Goal: Information Seeking & Learning: Check status

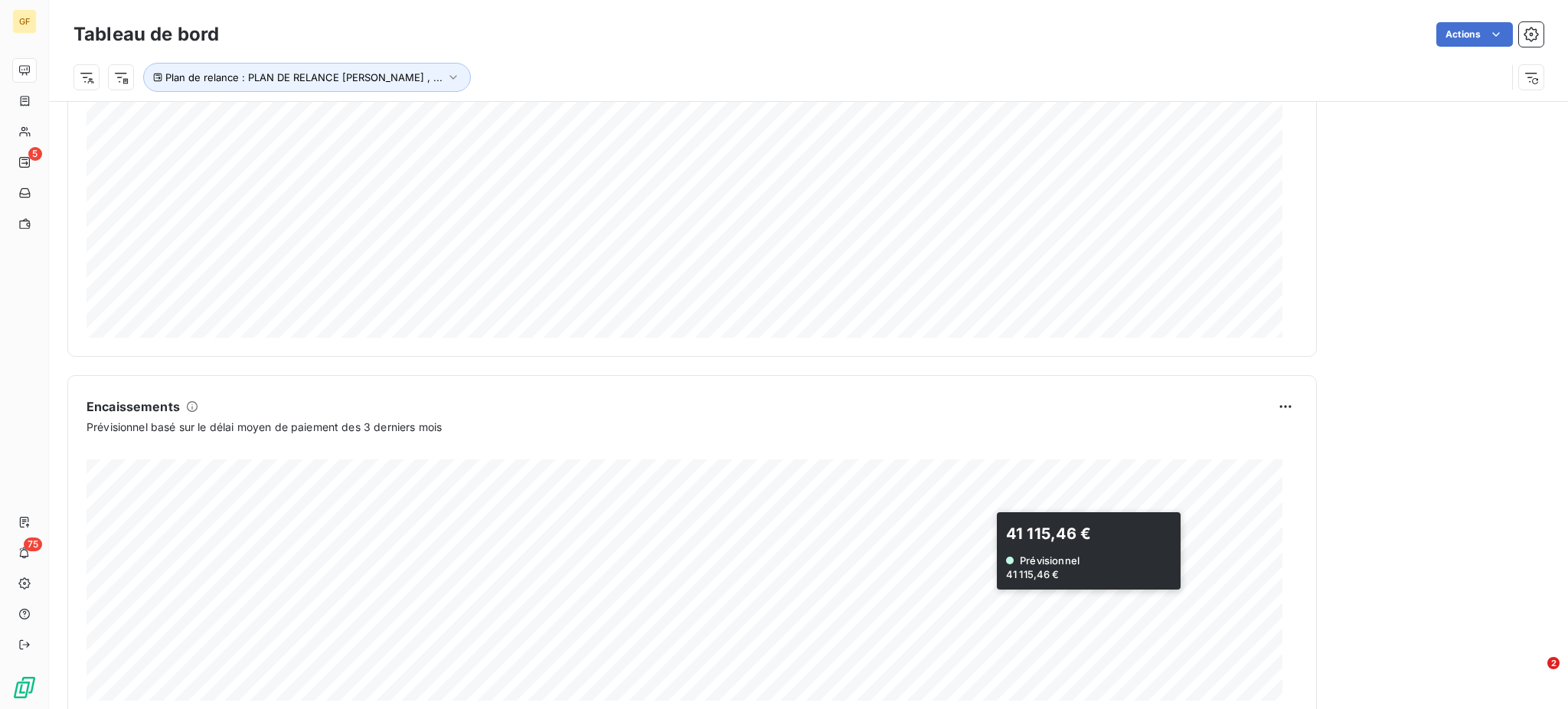
scroll to position [782, 0]
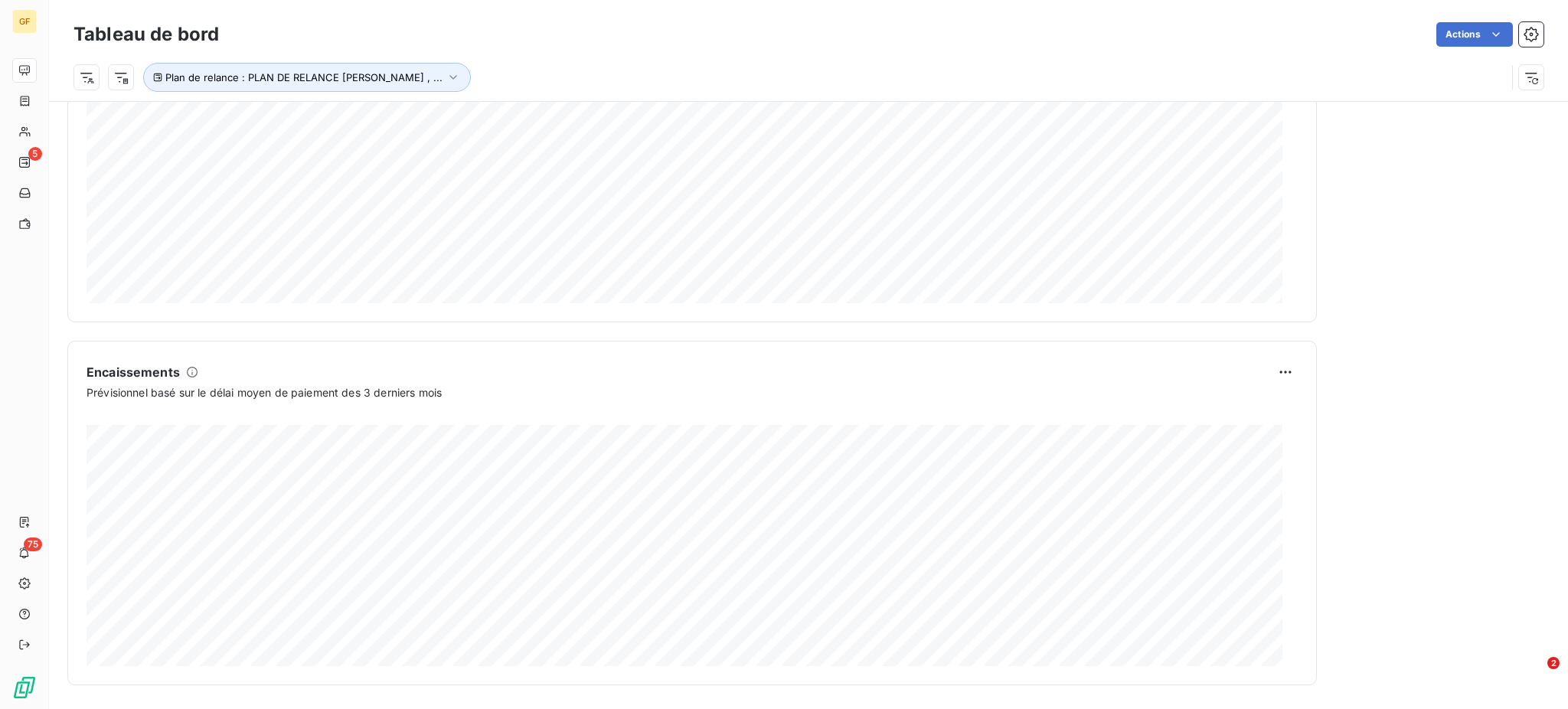
click at [1439, 499] on div "Relances À effectuer 5 Montant à relancer 47,67 k € 18 relances ou actions effe…" at bounding box center [1442, 7] width 214 height 1356
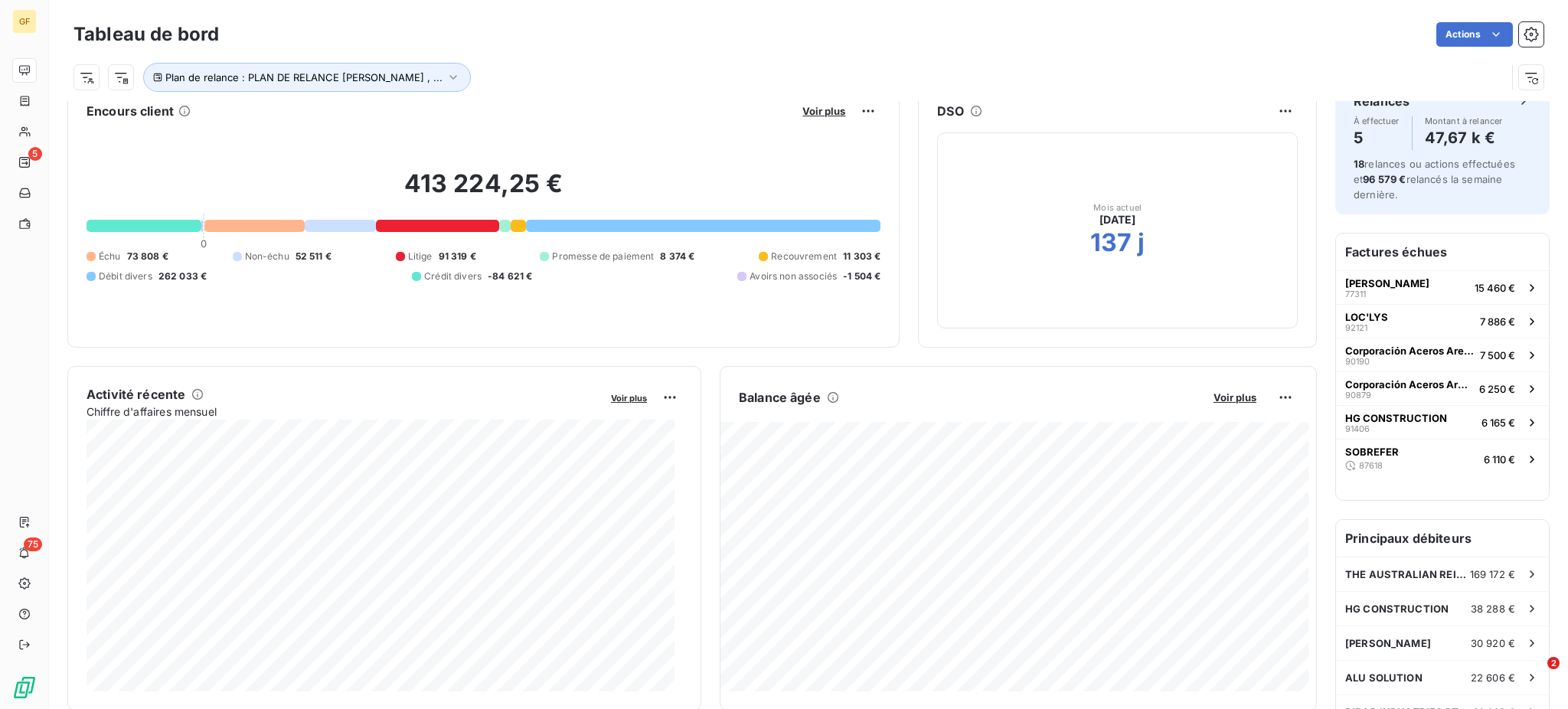
scroll to position [0, 0]
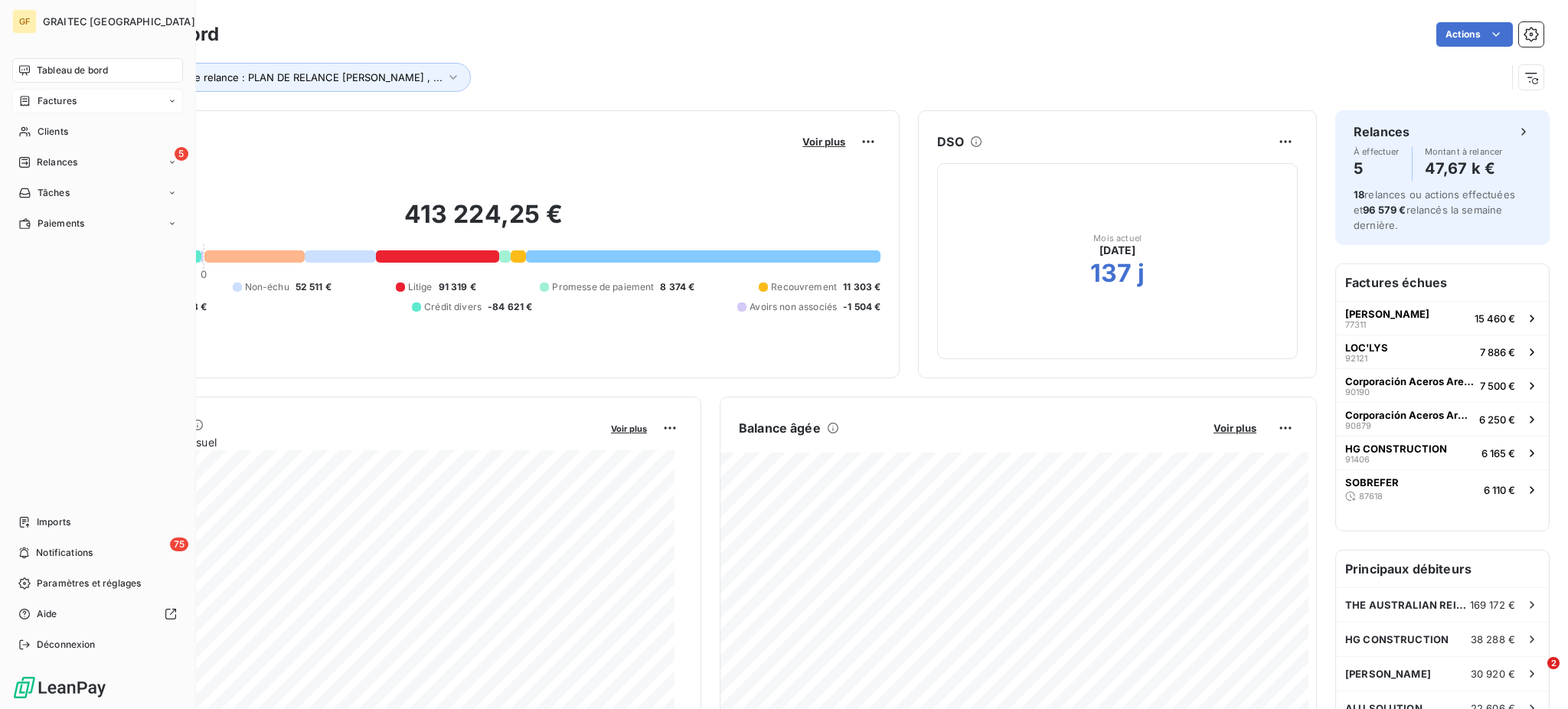
click at [62, 98] on span "Factures" at bounding box center [57, 100] width 39 height 14
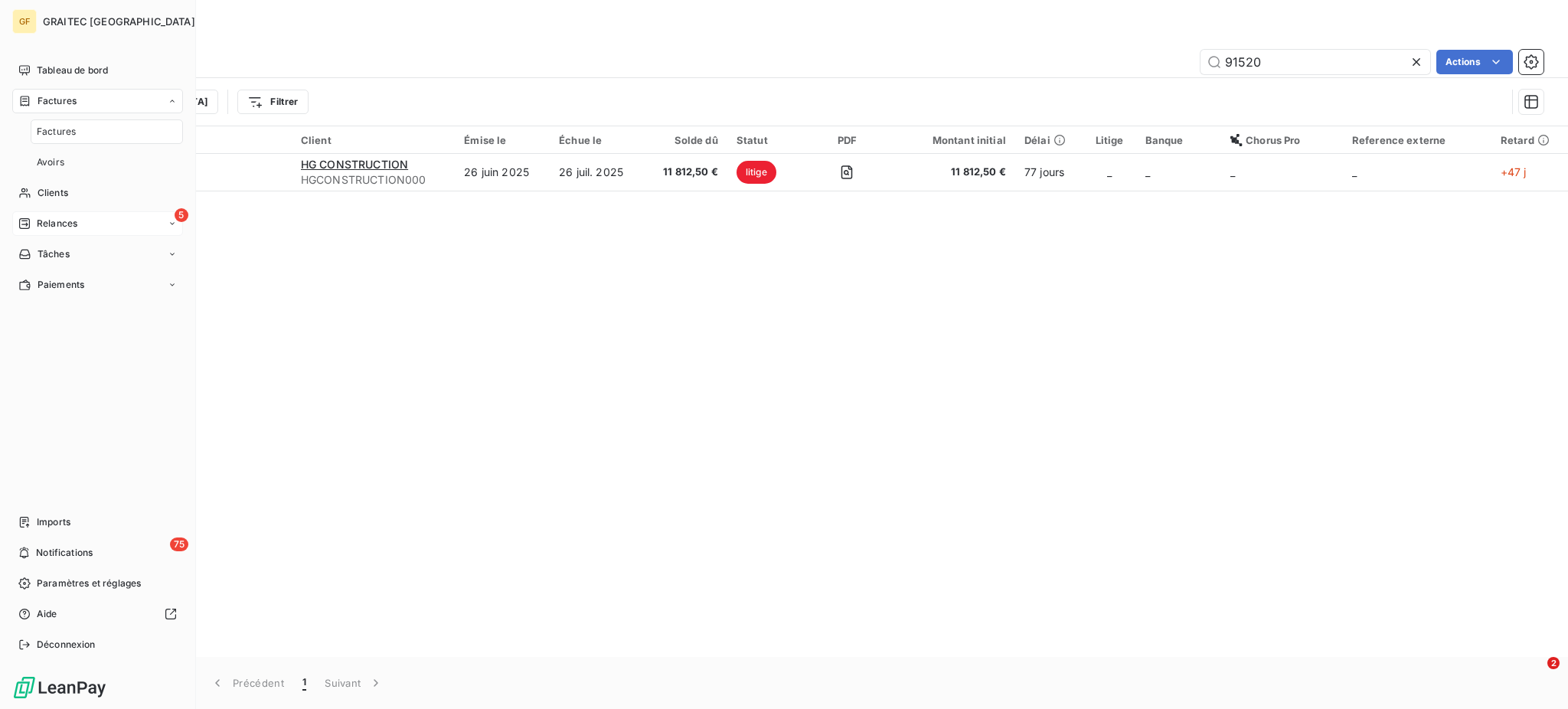
click at [64, 221] on span "Relances" at bounding box center [57, 223] width 41 height 14
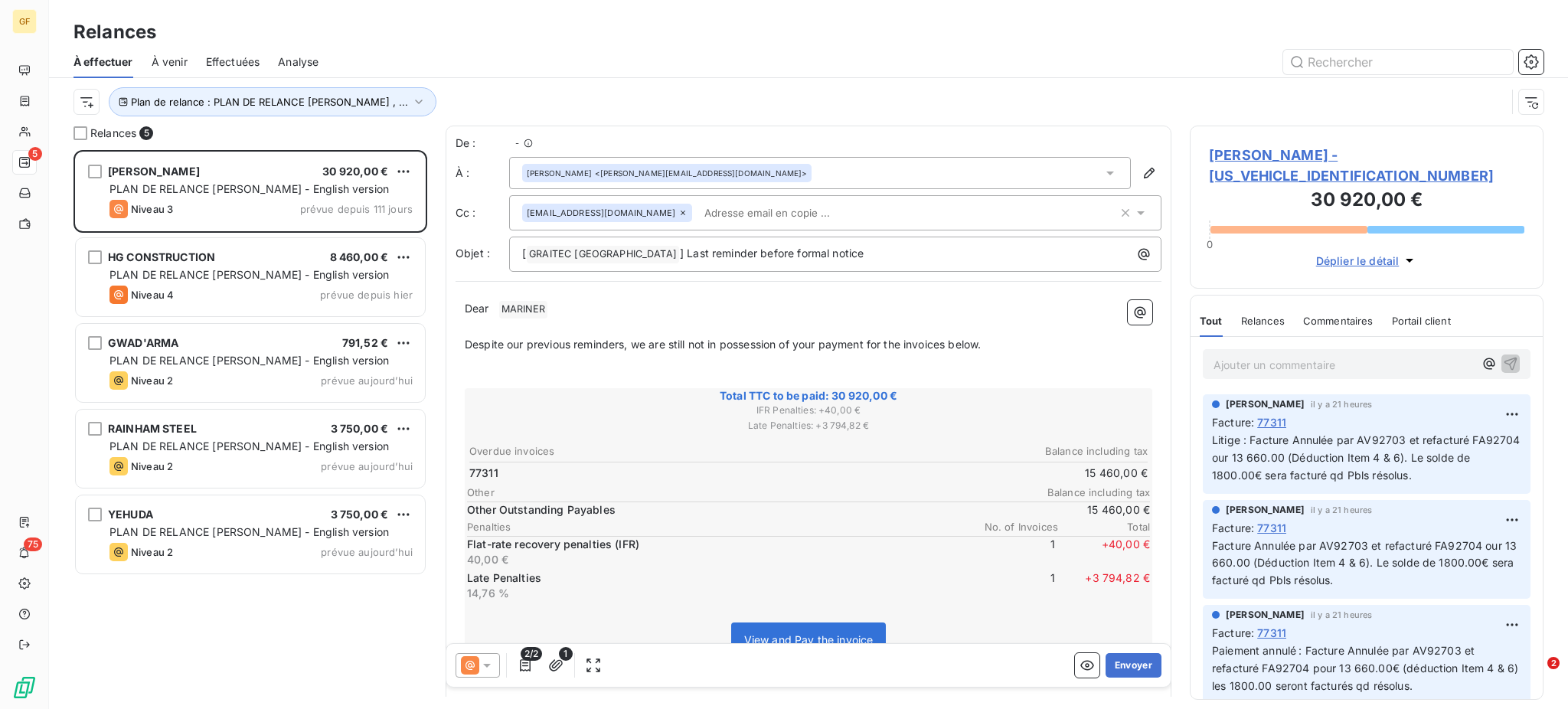
scroll to position [543, 338]
click at [1265, 438] on span "Litige : Facture Annulée par AV92703 et refacturé FA92704 our 13 660.00 (Déduct…" at bounding box center [1367, 457] width 312 height 48
click at [1263, 438] on span "Litige : Facture Annulée par AV92703 et refacturé FA92704 our 13 660.00 (Déduct…" at bounding box center [1367, 457] width 312 height 48
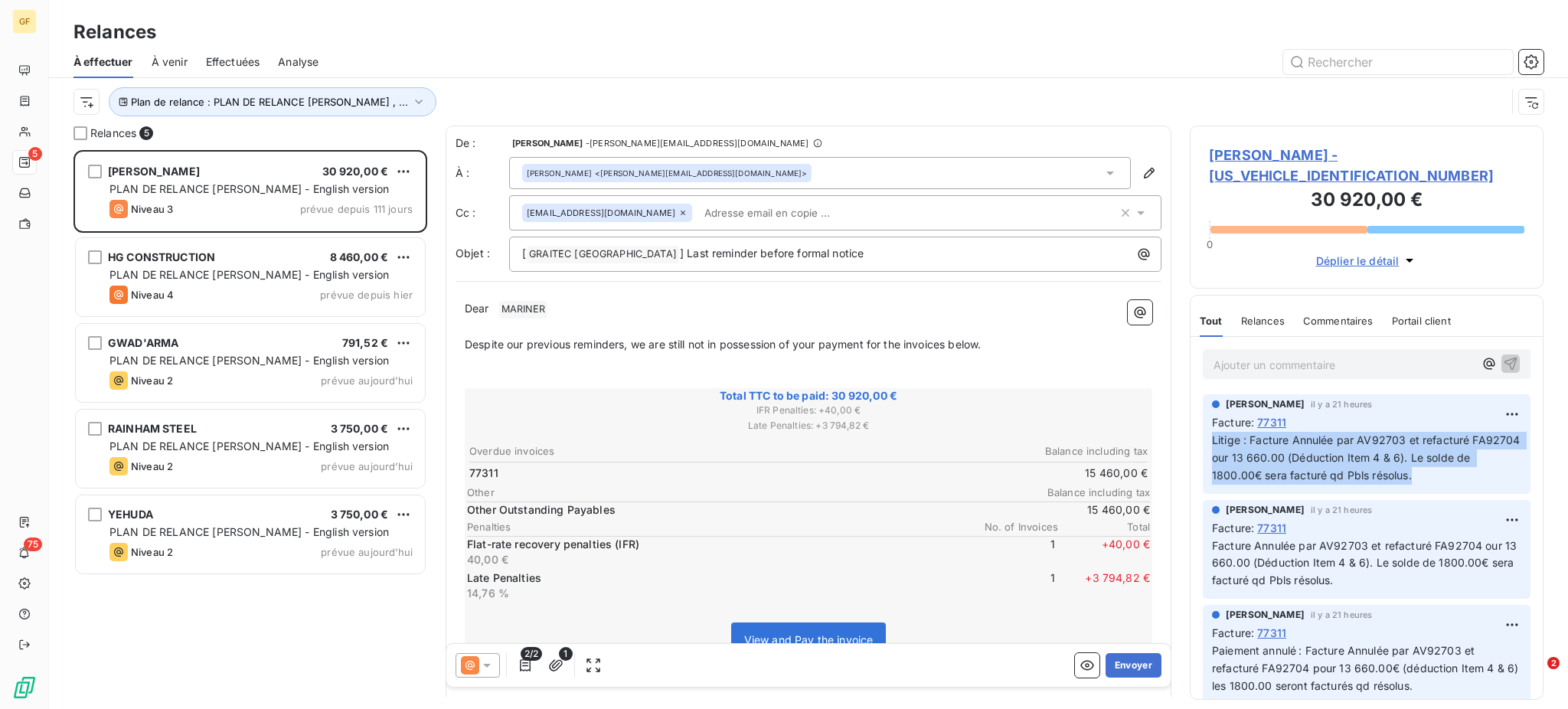
drag, startPoint x: 1209, startPoint y: 421, endPoint x: 1454, endPoint y: 472, distance: 250.3
click at [1454, 472] on div "[PERSON_NAME] il y a 21 heures Facture : 77311 Litige : Facture Annulée par AV9…" at bounding box center [1366, 443] width 328 height 99
copy span "Litige : Facture Annulée par AV92703 et refacturé FA92704 our 13 660.00 (Déduct…"
click at [1496, 391] on html "GF 5 75 Relances À effectuer À venir Effectuées Analyse Plan de relance : PLAN …" at bounding box center [784, 354] width 1568 height 709
click at [1444, 452] on div "Supprimer" at bounding box center [1460, 454] width 86 height 25
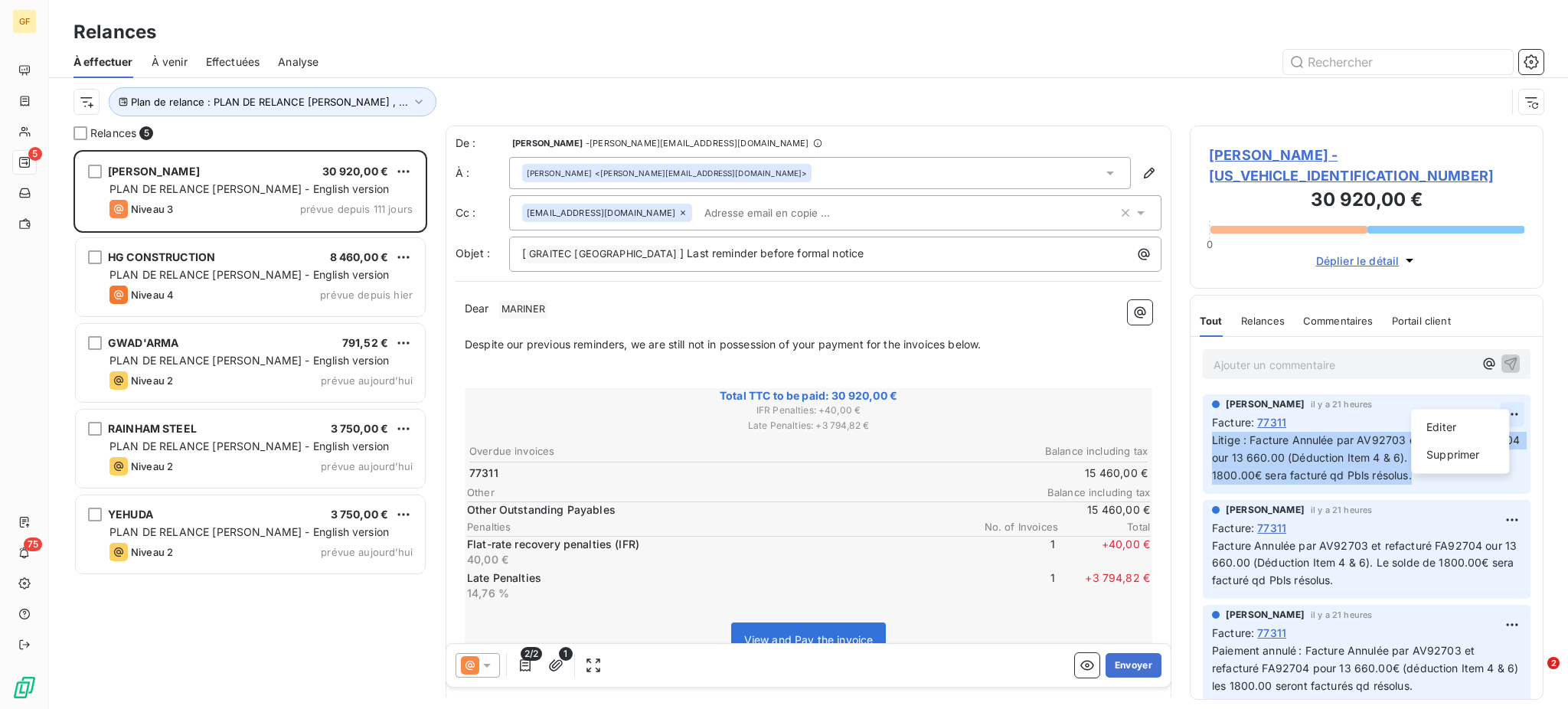
click at [1500, 394] on html "GF 5 75 Relances À effectuer À venir Effectuées Analyse Plan de relance : PLAN …" at bounding box center [784, 354] width 1568 height 709
click at [1453, 452] on div "Supprimer" at bounding box center [1460, 454] width 86 height 25
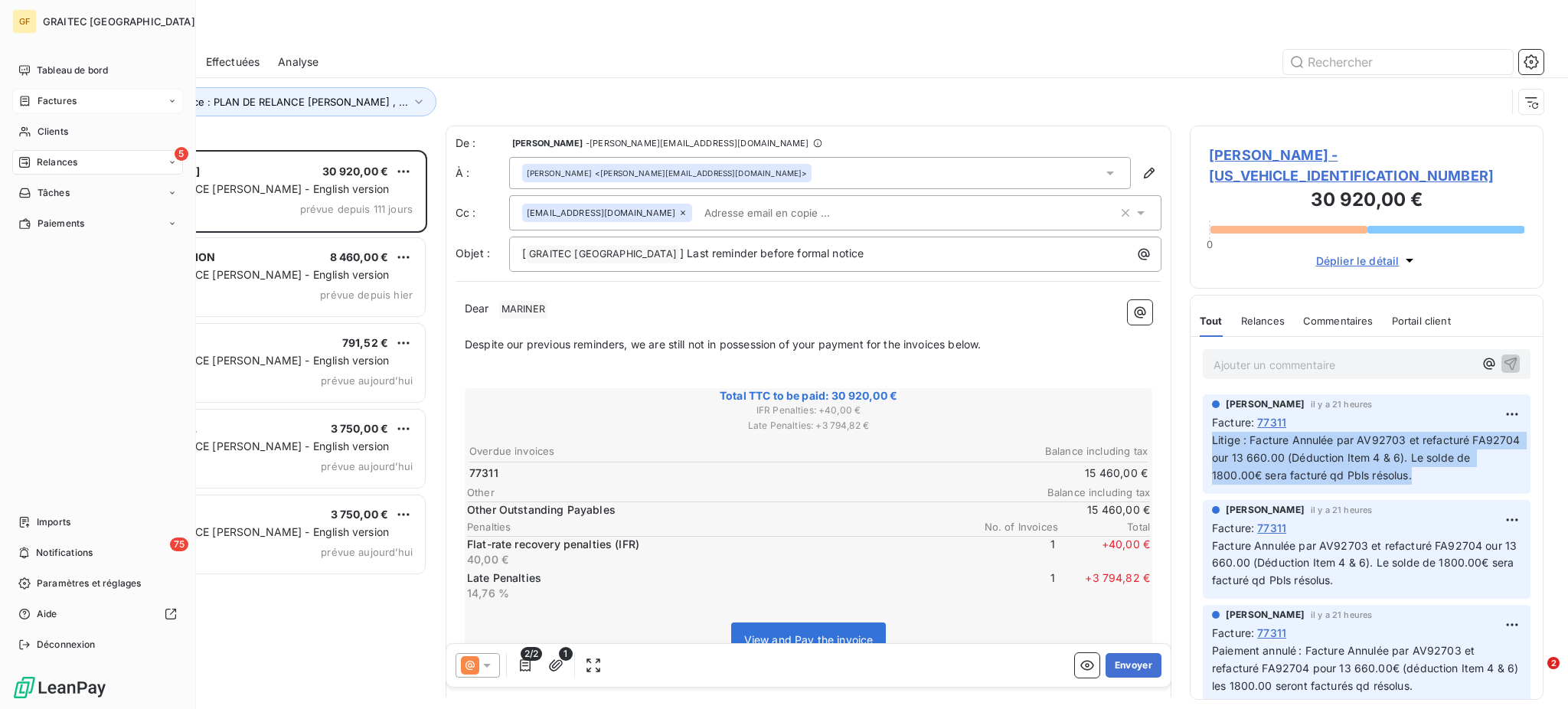
click at [53, 101] on span "Factures" at bounding box center [57, 100] width 39 height 14
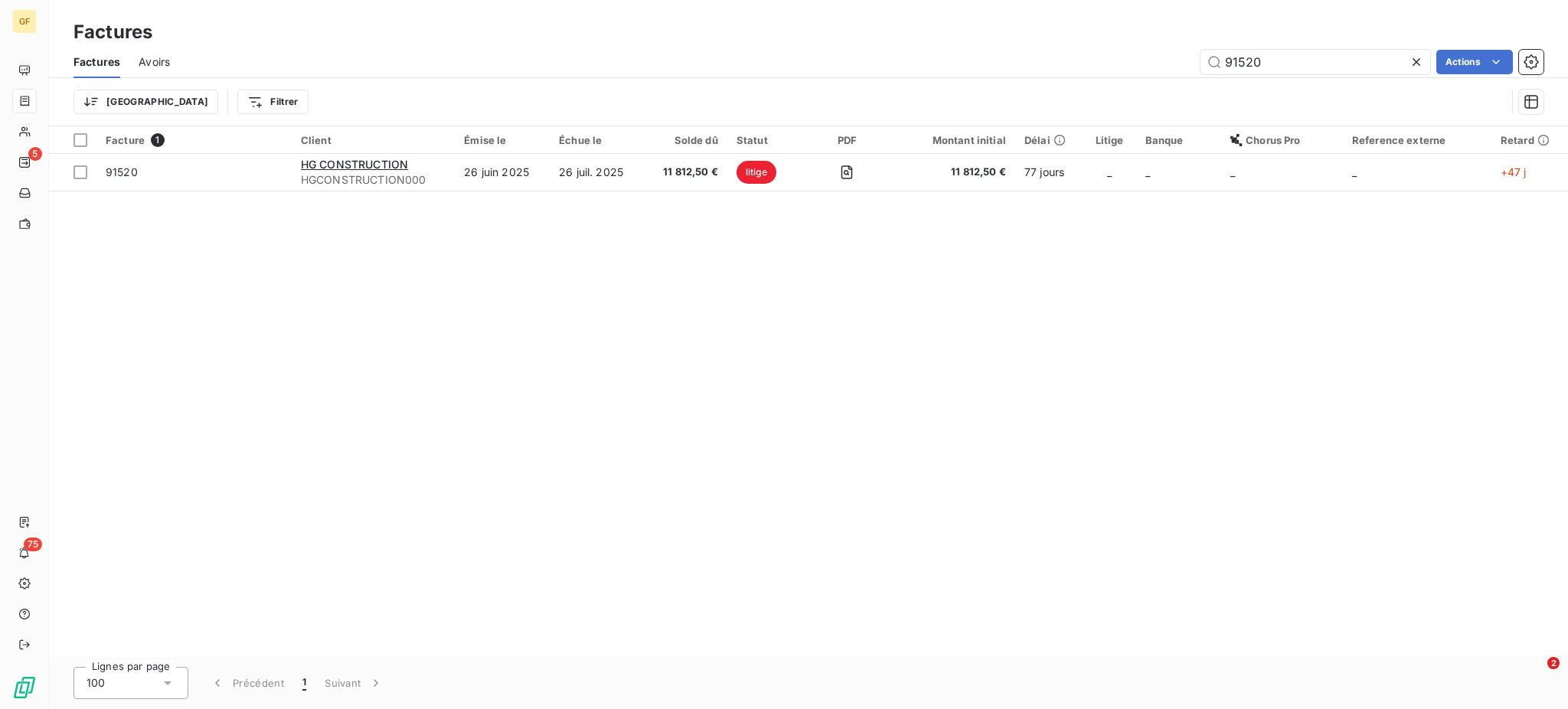
drag, startPoint x: 1226, startPoint y: 59, endPoint x: 1268, endPoint y: 80, distance: 47.0
click at [1270, 70] on input "91520" at bounding box center [1315, 62] width 230 height 25
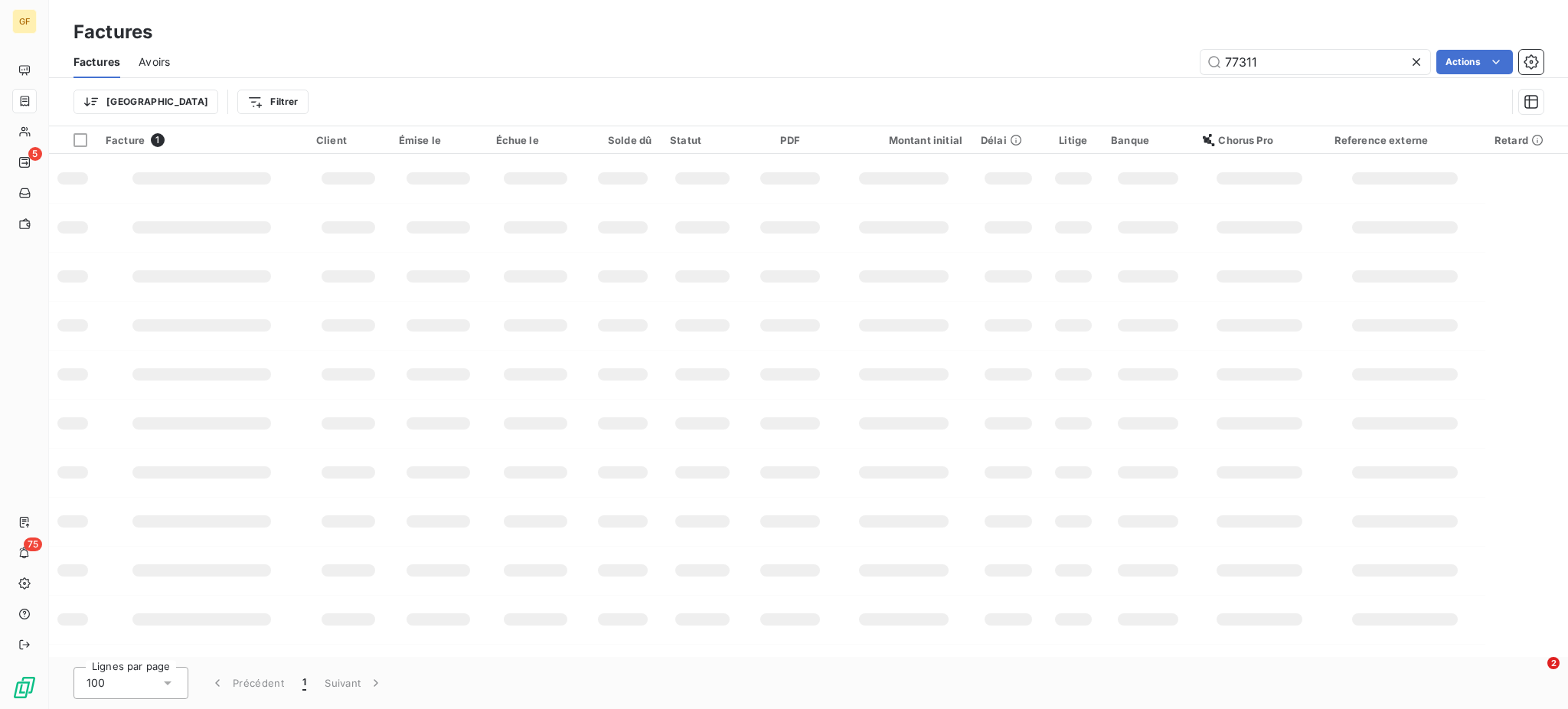
type input "77311"
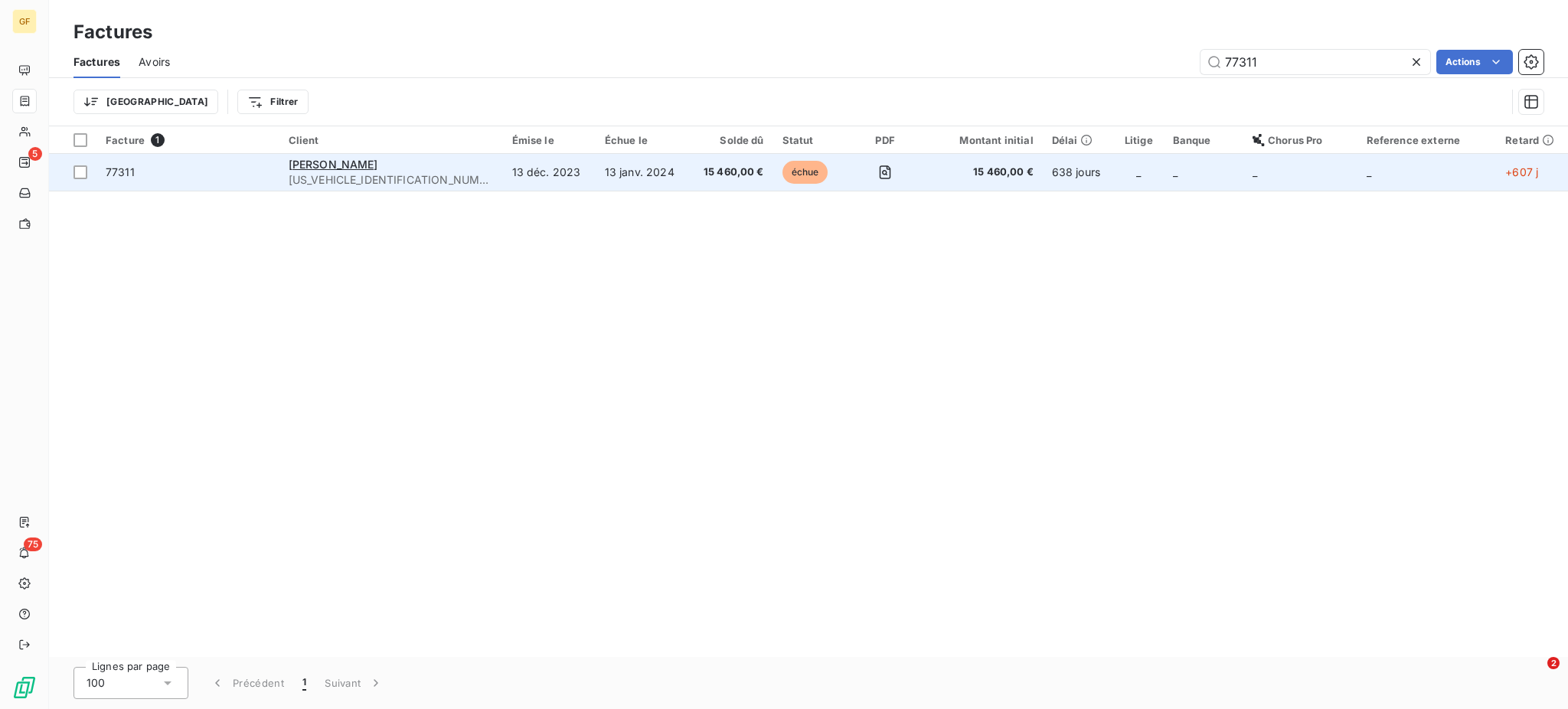
click at [526, 168] on td "13 déc. 2023" at bounding box center [549, 172] width 93 height 37
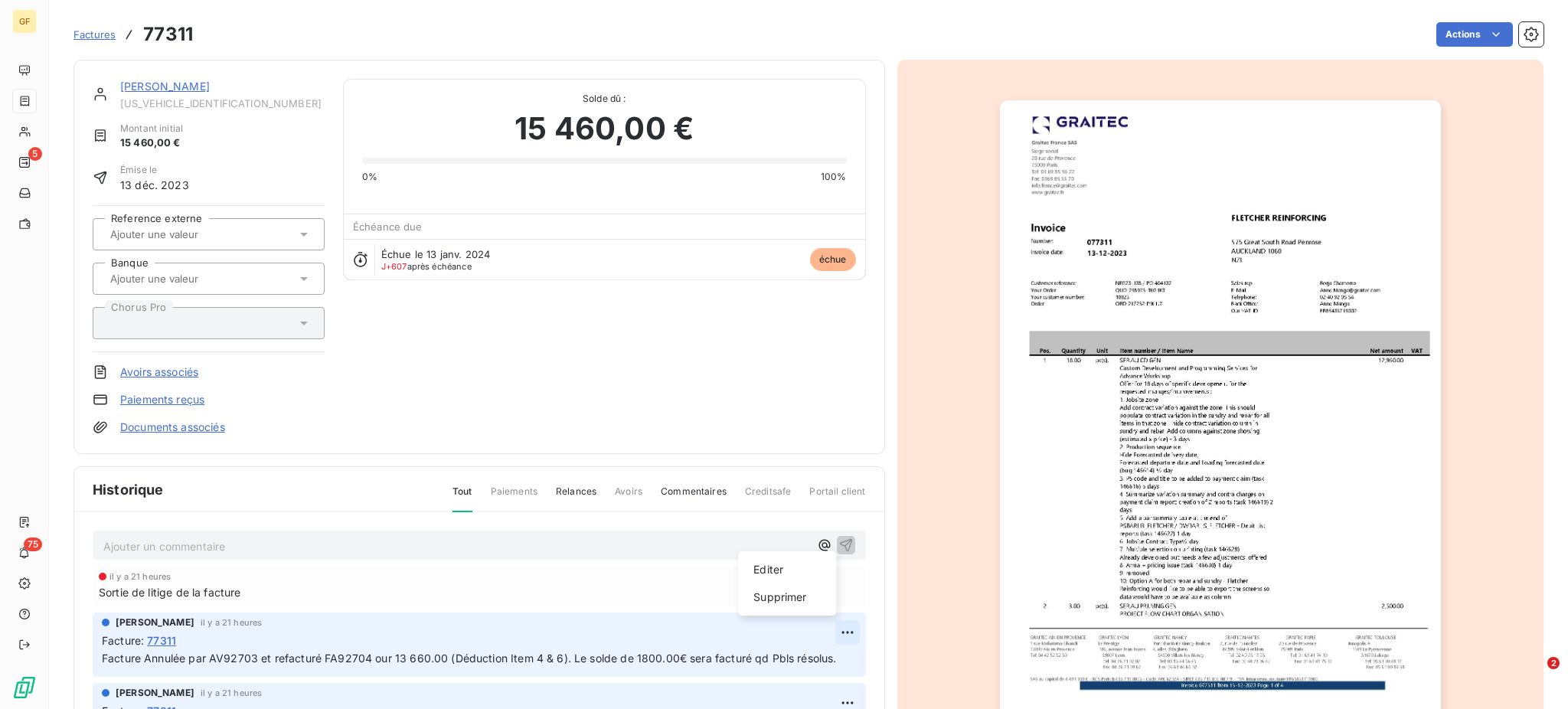
click at [824, 632] on html "GF 5 75 Factures 77311 Actions [PERSON_NAME] [US_VEHICLE_IDENTIFICATION_NUMBER]…" at bounding box center [784, 354] width 1568 height 709
click at [794, 592] on div "Supprimer" at bounding box center [787, 597] width 86 height 25
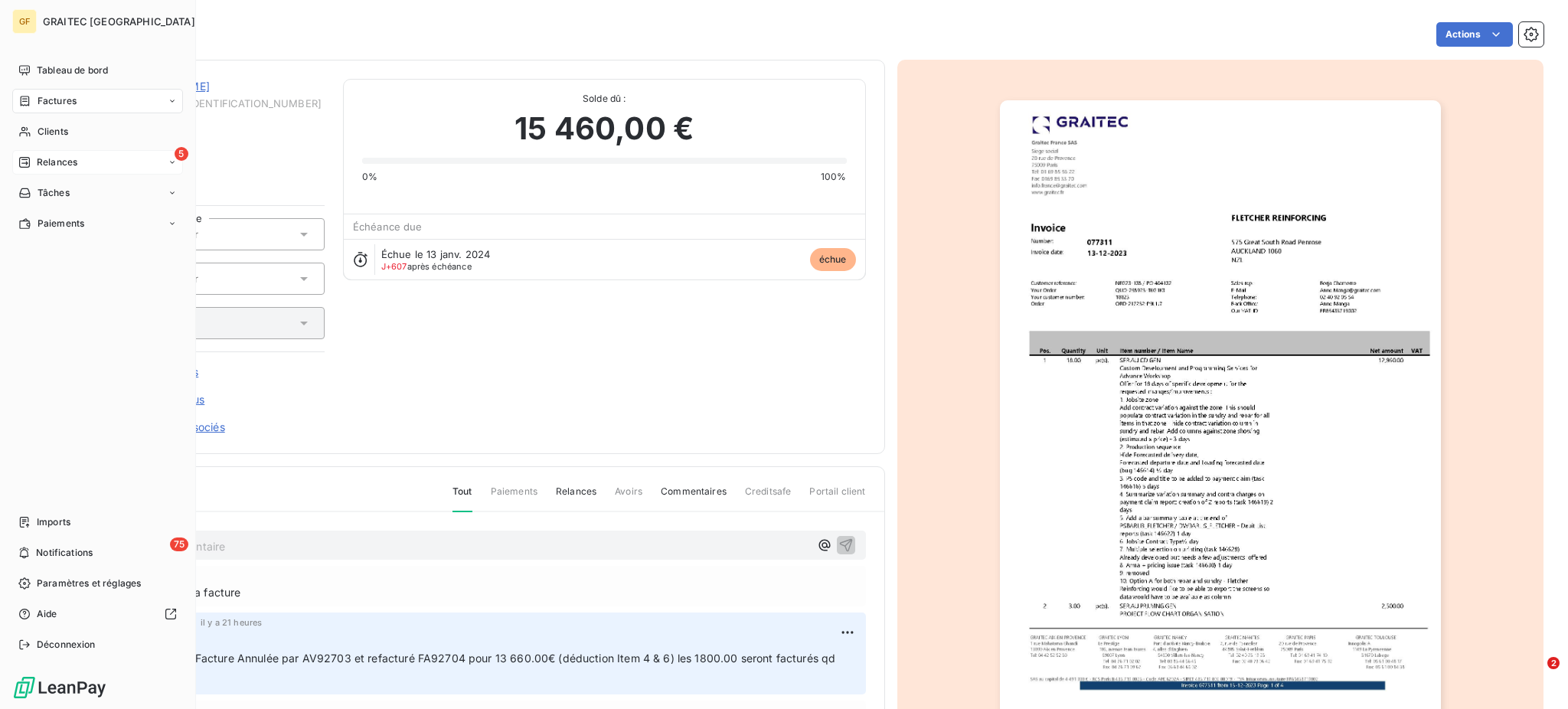
click at [58, 165] on span "Relances" at bounding box center [57, 162] width 41 height 14
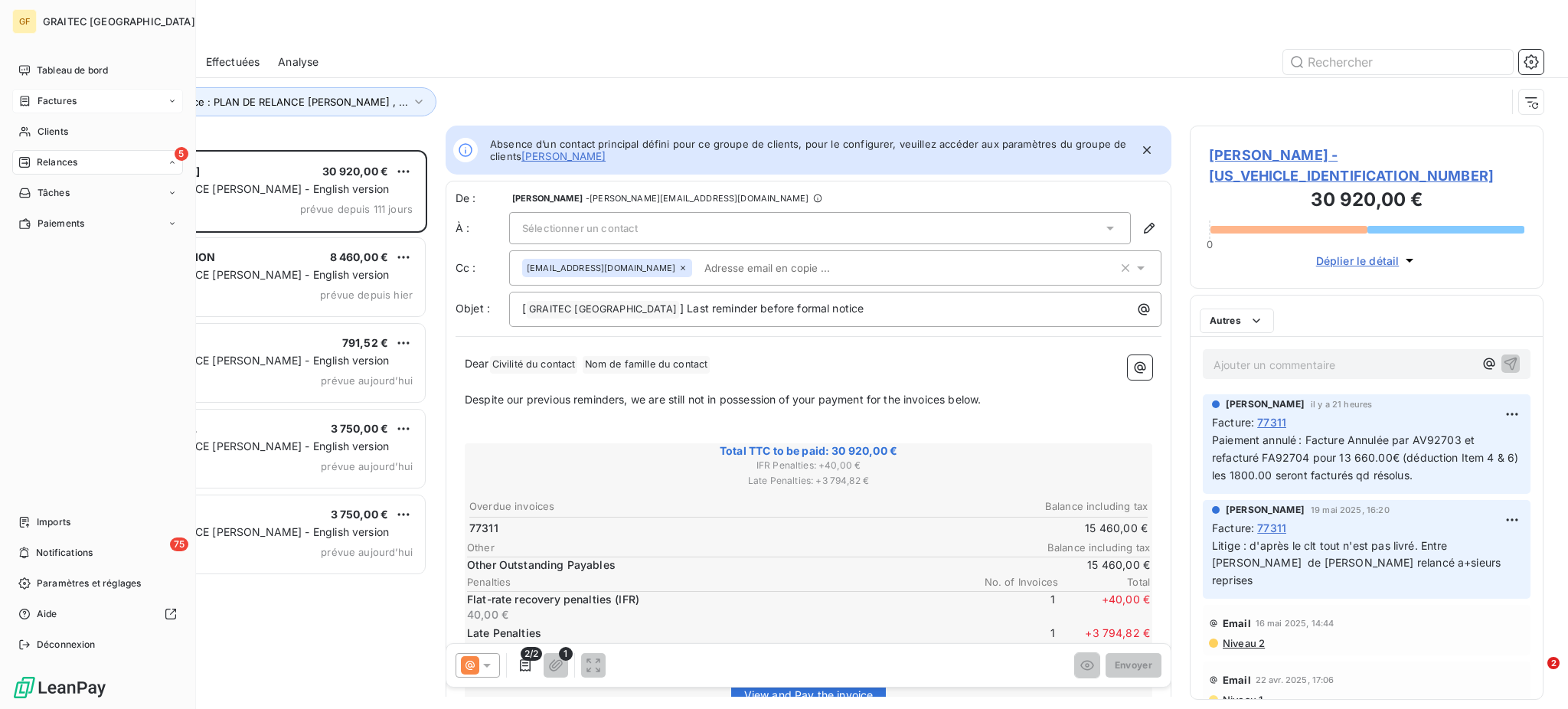
scroll to position [543, 338]
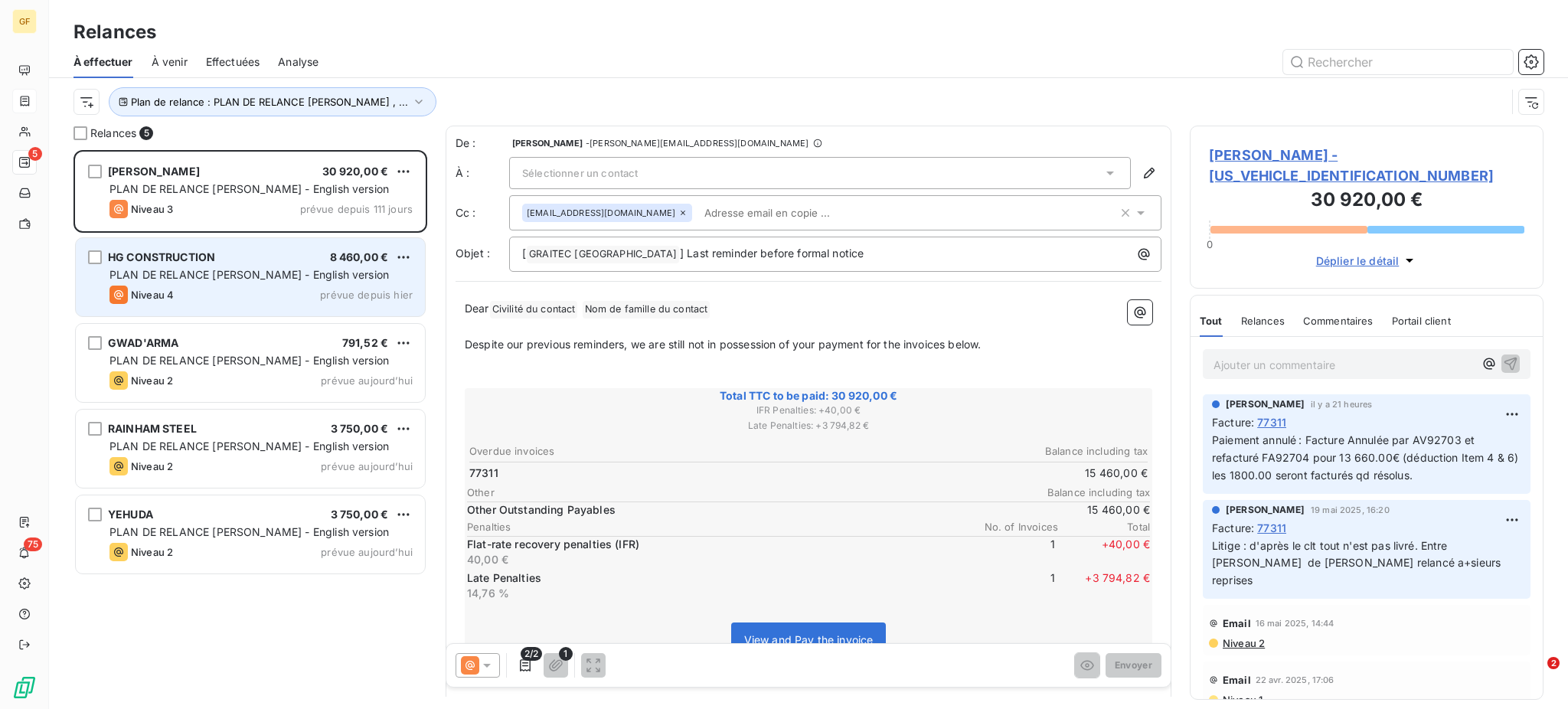
click at [298, 290] on div "Niveau 4 prévue depuis hier" at bounding box center [261, 294] width 303 height 18
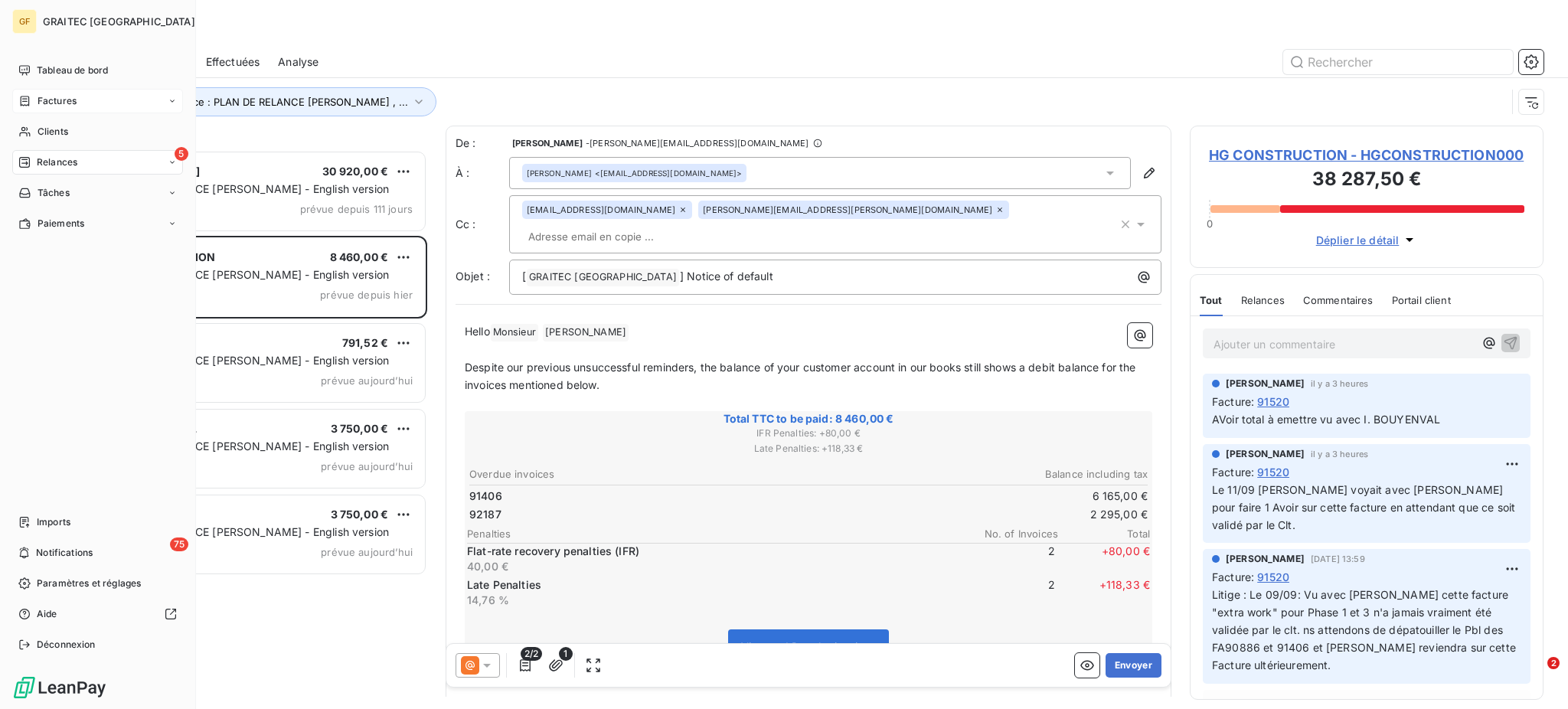
click at [66, 99] on span "Factures" at bounding box center [57, 100] width 39 height 14
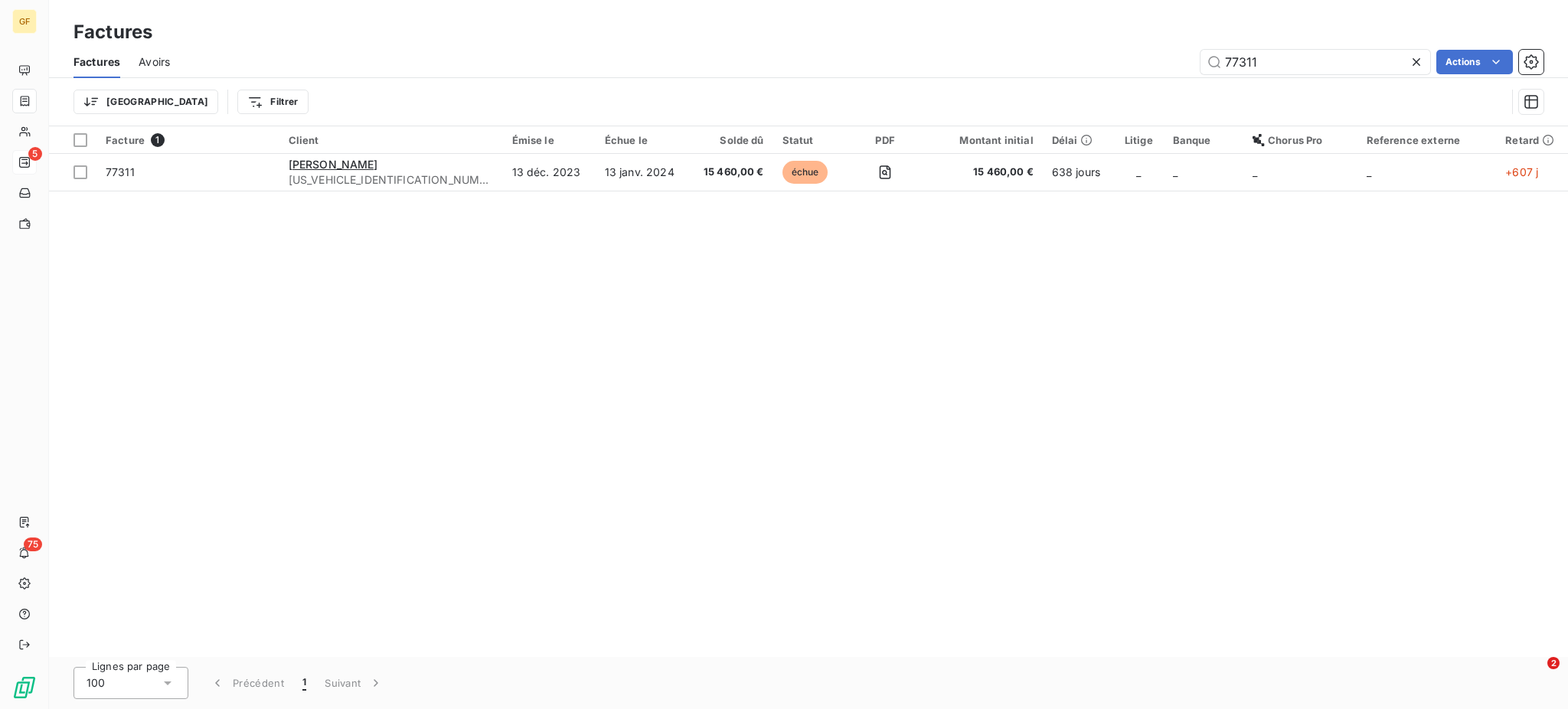
drag, startPoint x: 1277, startPoint y: 55, endPoint x: 1144, endPoint y: 62, distance: 133.2
click at [1145, 62] on div "77311 Actions" at bounding box center [865, 62] width 1355 height 25
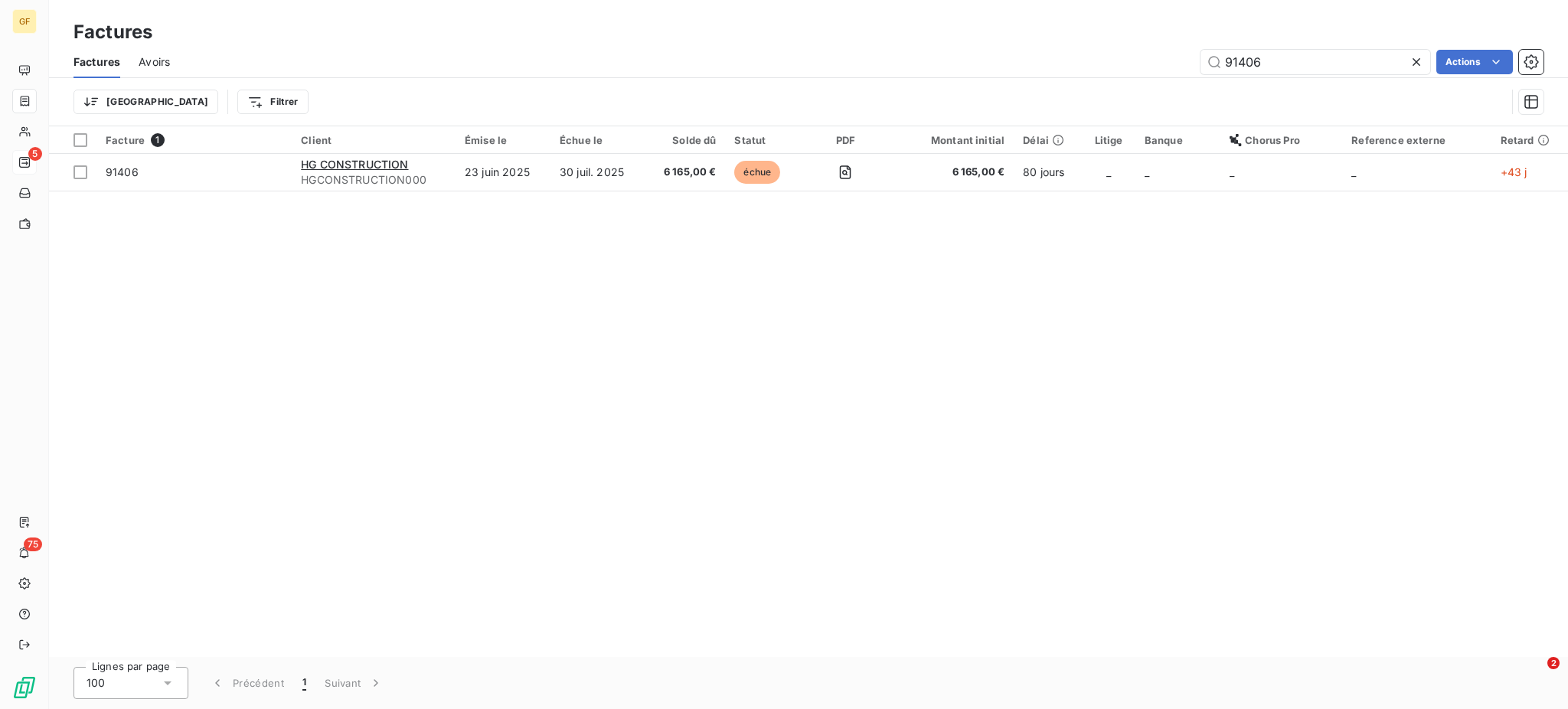
type input "91406"
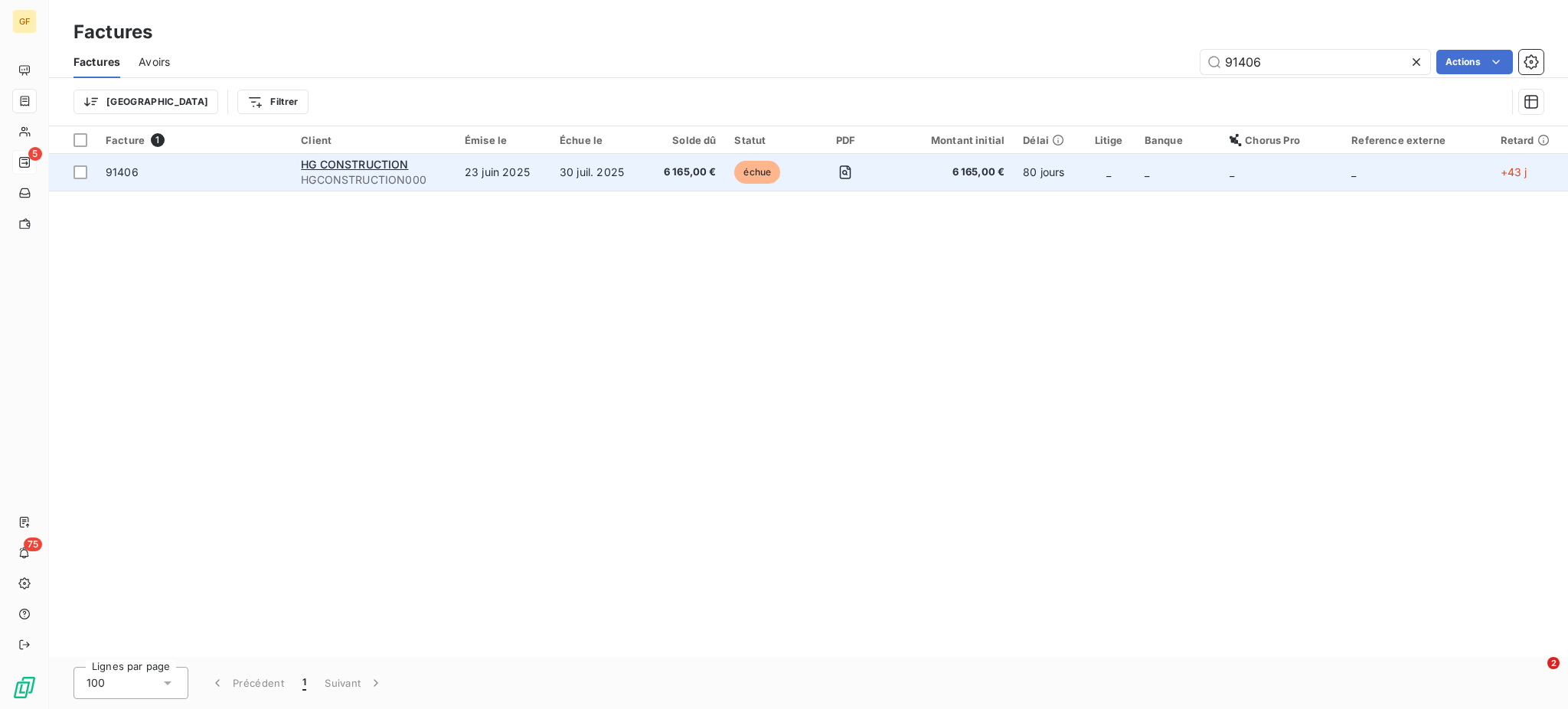
click at [496, 168] on td "23 juin 2025" at bounding box center [503, 172] width 95 height 37
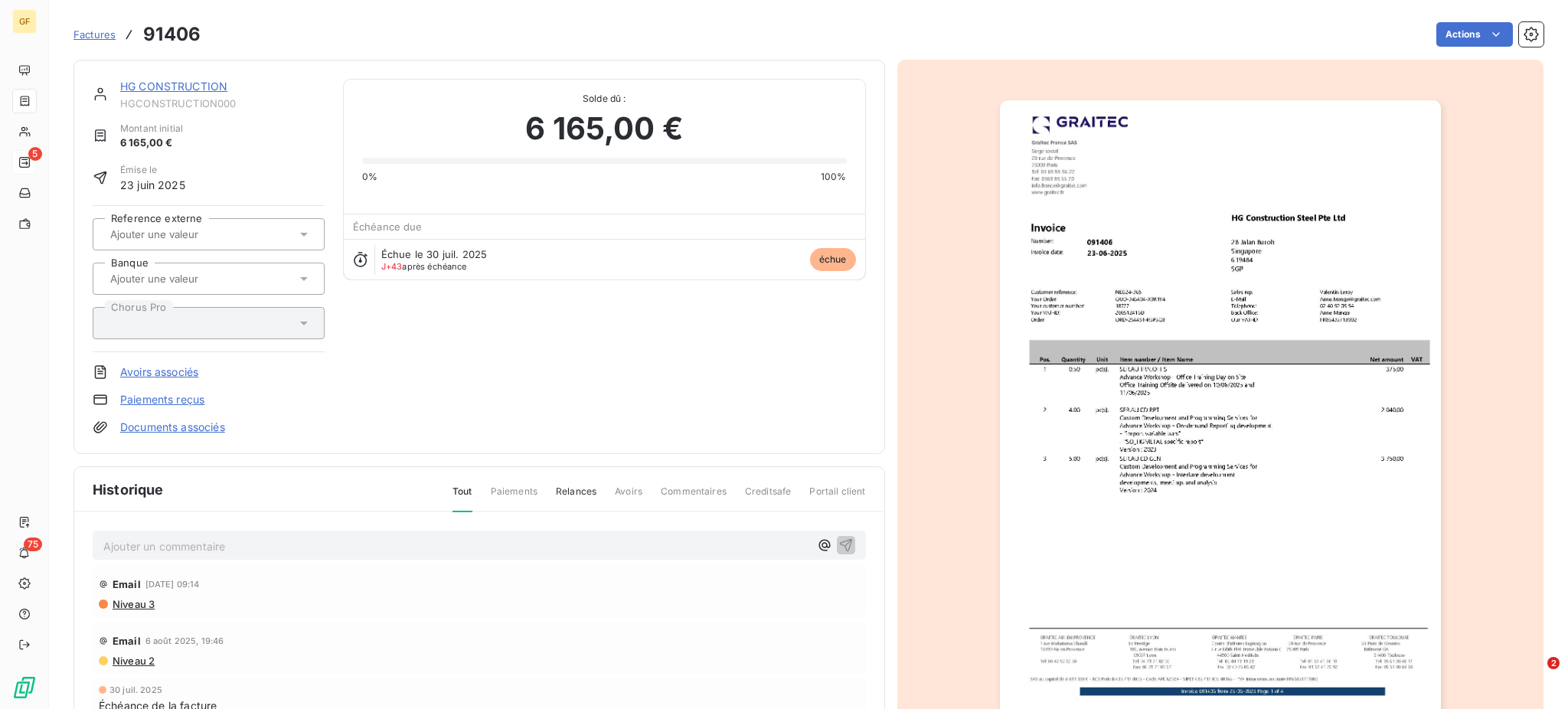
click at [97, 38] on span "Factures" at bounding box center [95, 34] width 42 height 12
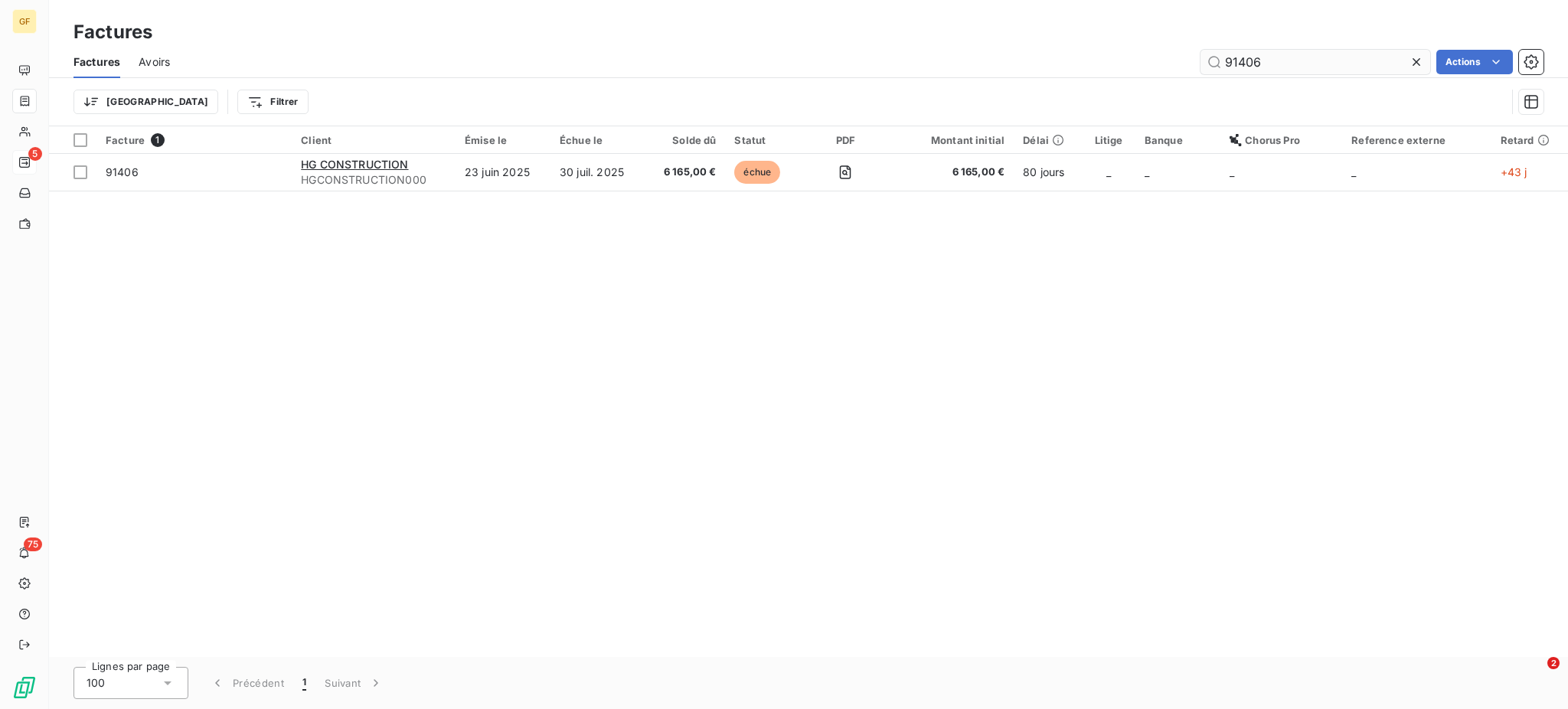
drag, startPoint x: 1227, startPoint y: 61, endPoint x: 1260, endPoint y: 60, distance: 33.0
click at [1266, 59] on input "91406" at bounding box center [1315, 62] width 230 height 25
drag, startPoint x: 1238, startPoint y: 59, endPoint x: 1248, endPoint y: 60, distance: 10.0
click at [1248, 60] on input "92487" at bounding box center [1315, 62] width 230 height 25
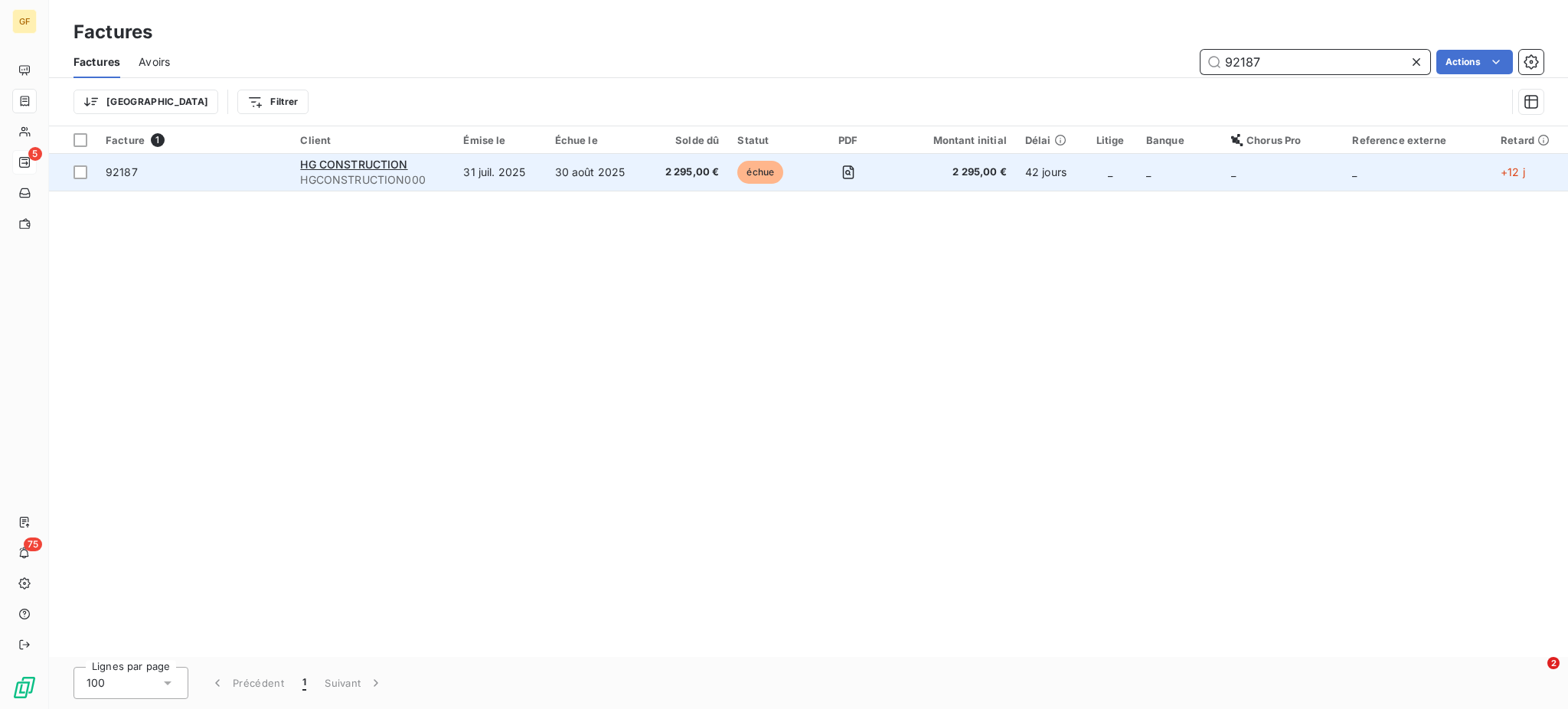
type input "92187"
click at [615, 172] on td "30 août 2025" at bounding box center [597, 172] width 101 height 37
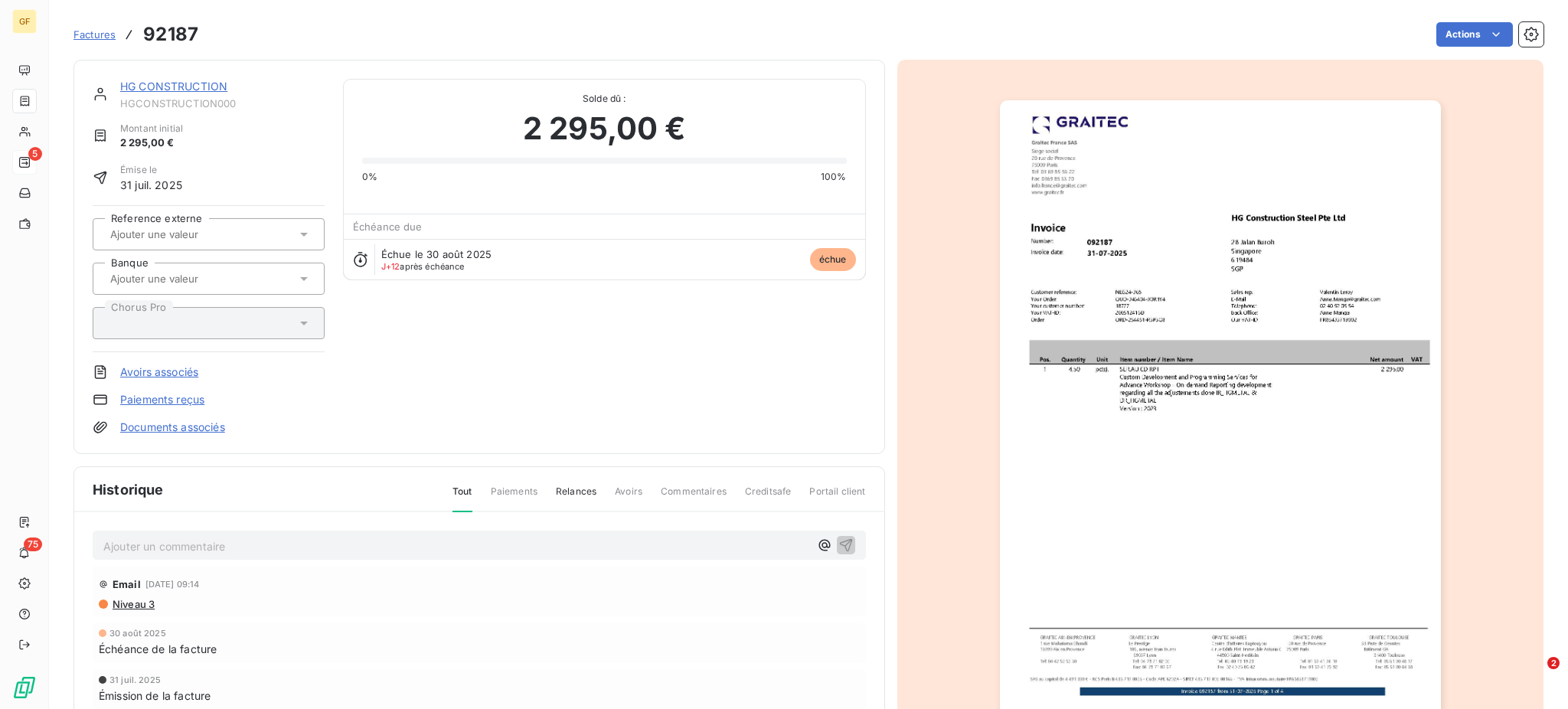
click at [92, 34] on span "Factures" at bounding box center [95, 34] width 42 height 12
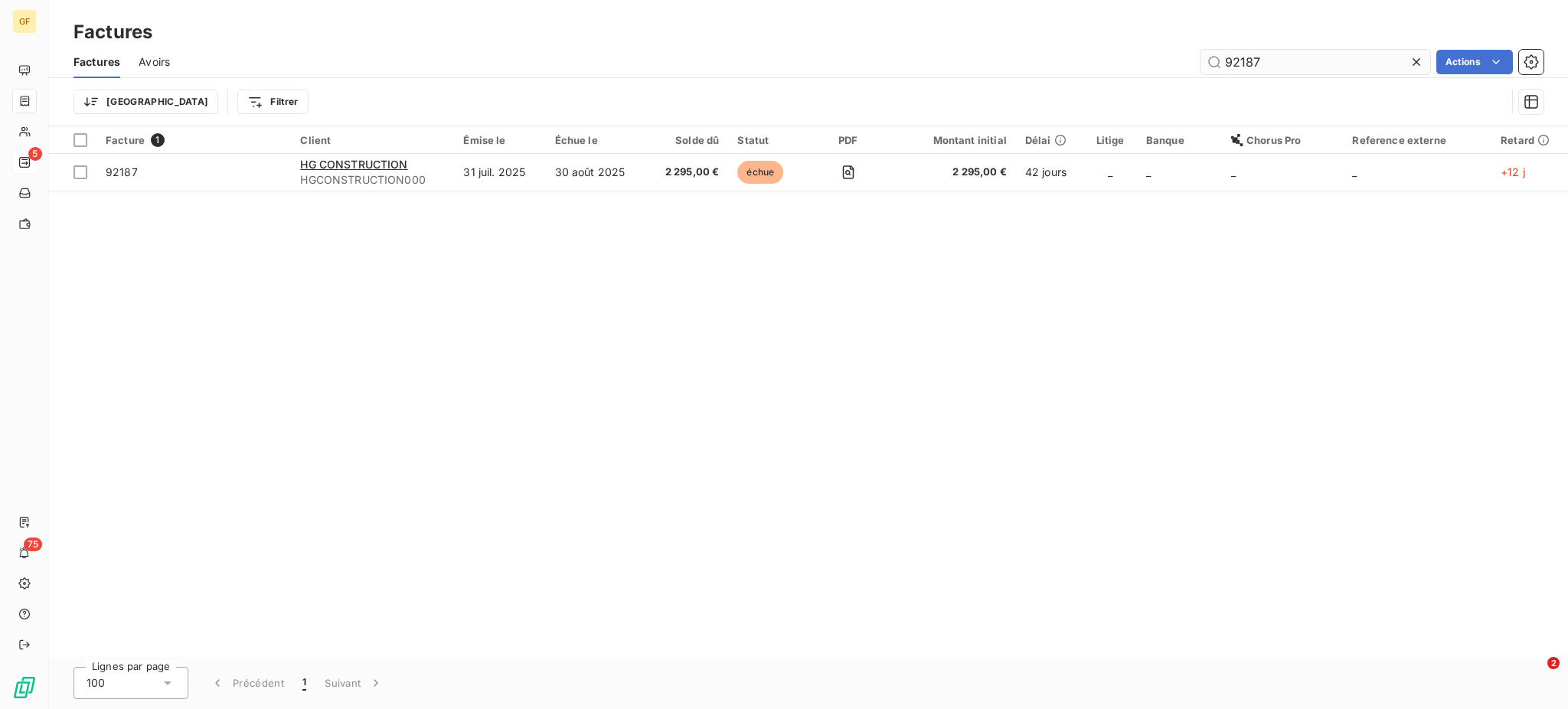
drag, startPoint x: 1234, startPoint y: 66, endPoint x: 1269, endPoint y: 59, distance: 35.7
click at [1269, 59] on input "92187" at bounding box center [1315, 62] width 230 height 25
type input "91406"
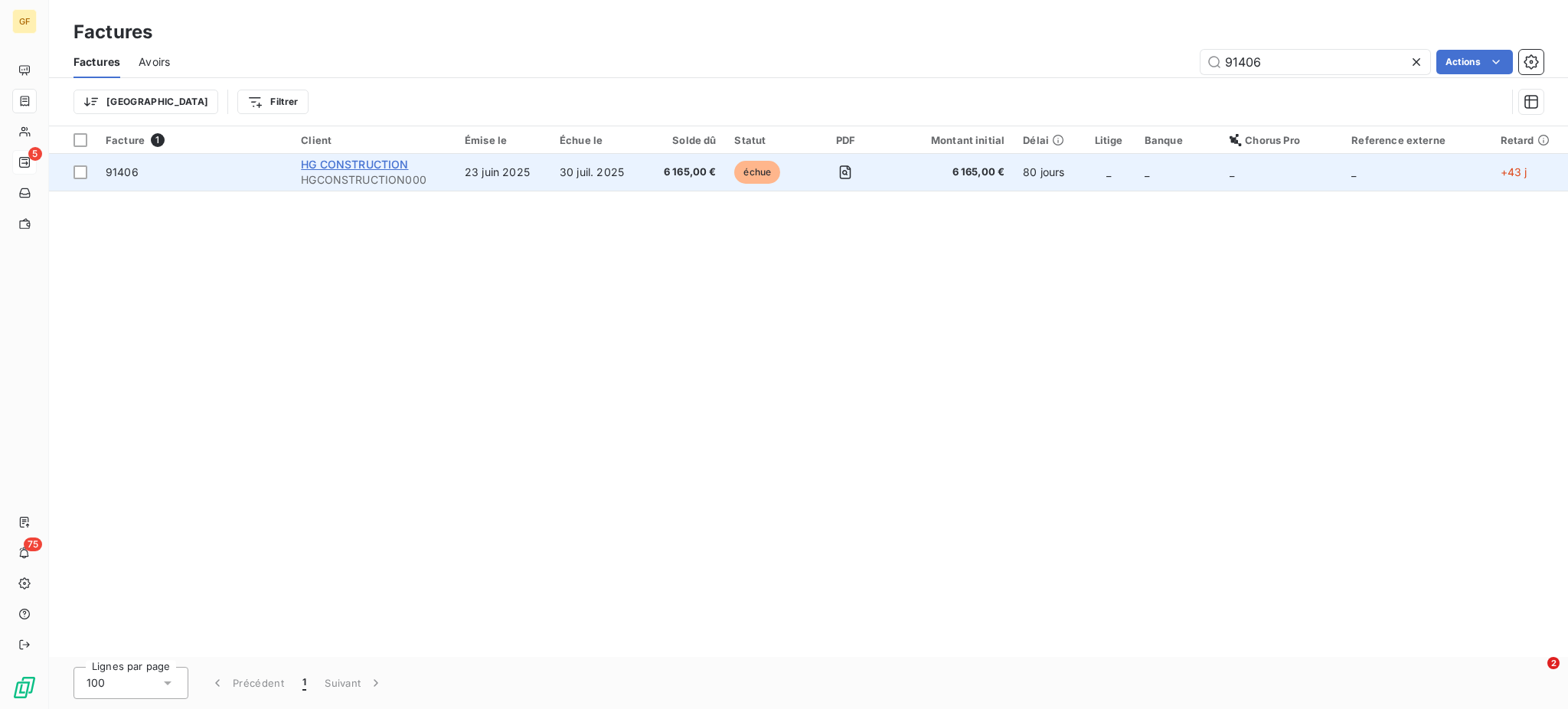
click at [360, 168] on span "HG CONSTRUCTION" at bounding box center [354, 165] width 107 height 13
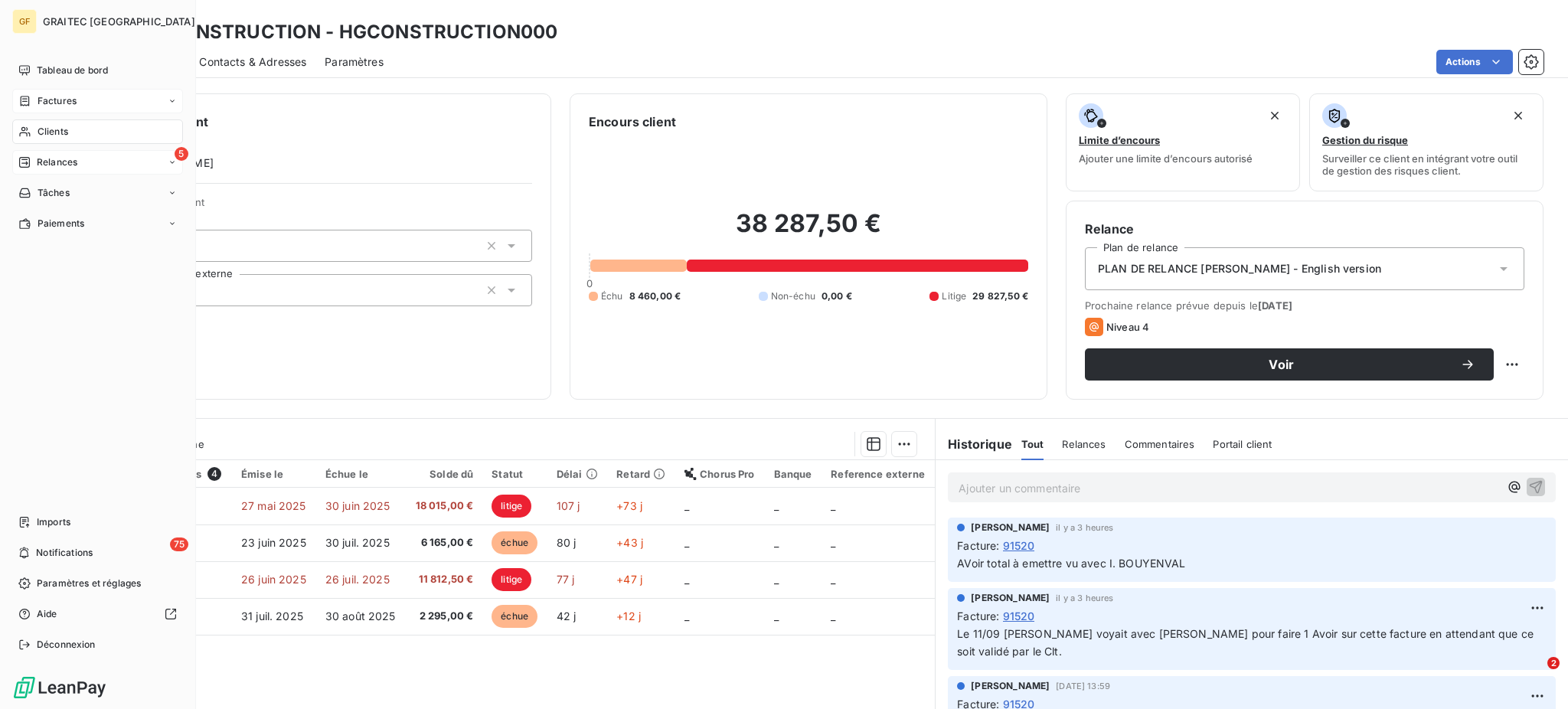
click at [51, 98] on span "Factures" at bounding box center [57, 100] width 39 height 14
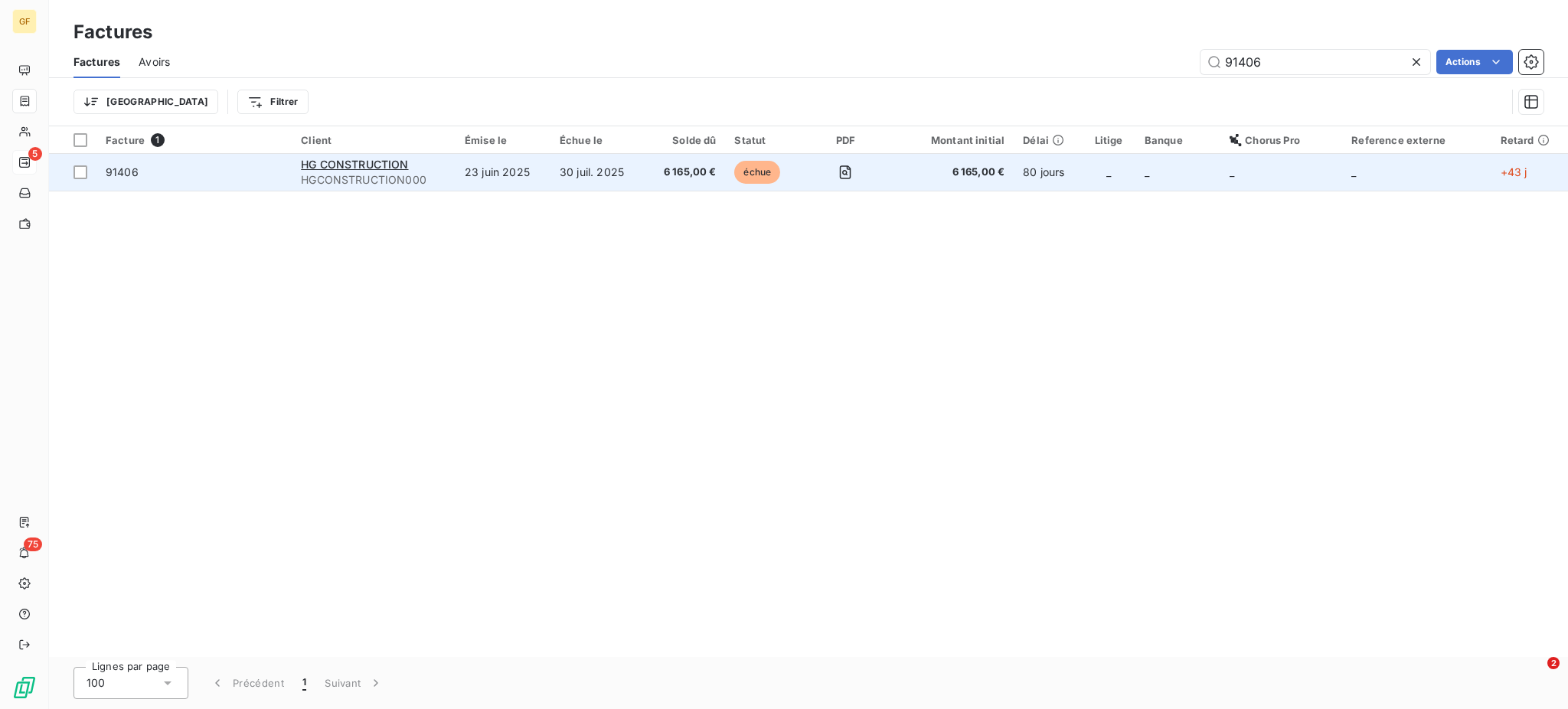
click at [556, 172] on td "30 juil. 2025" at bounding box center [597, 172] width 94 height 37
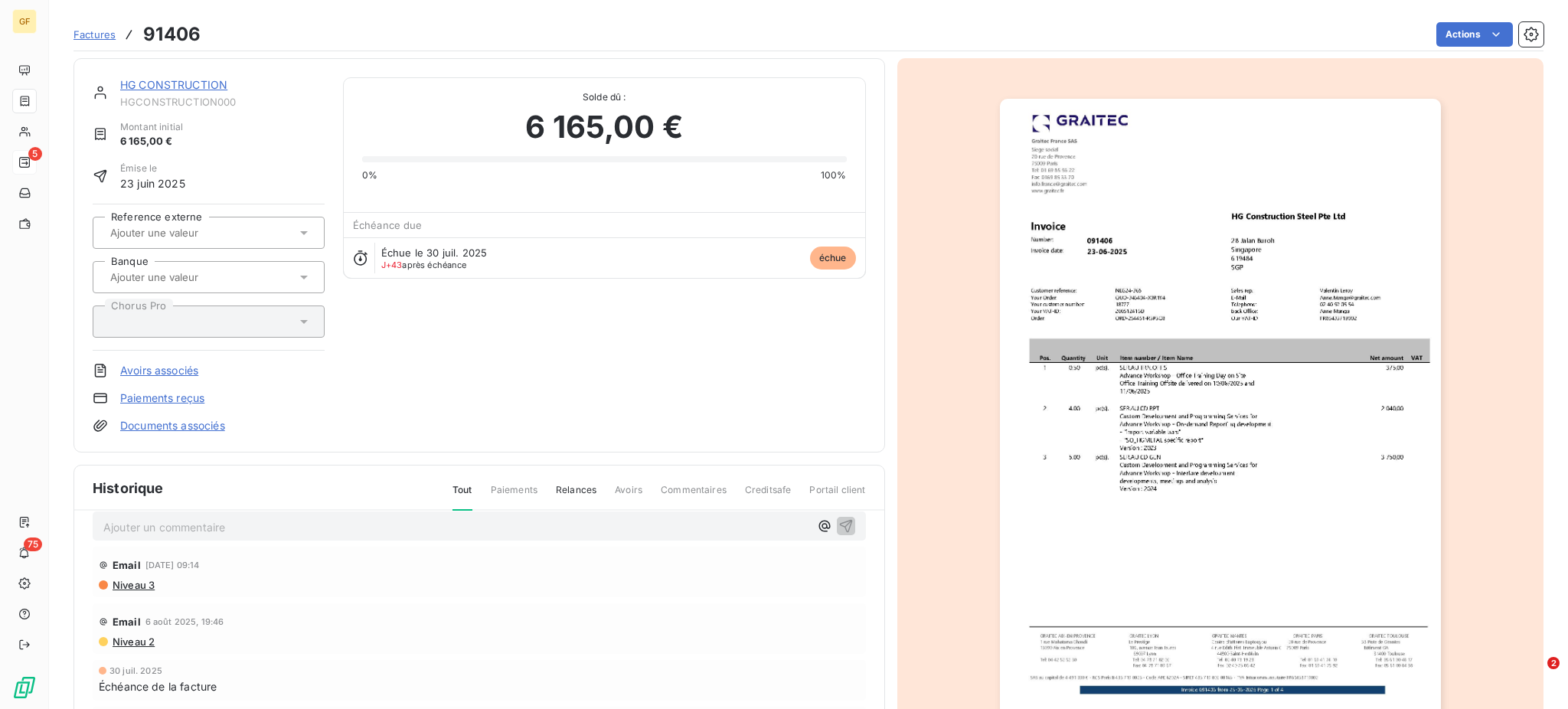
scroll to position [104, 0]
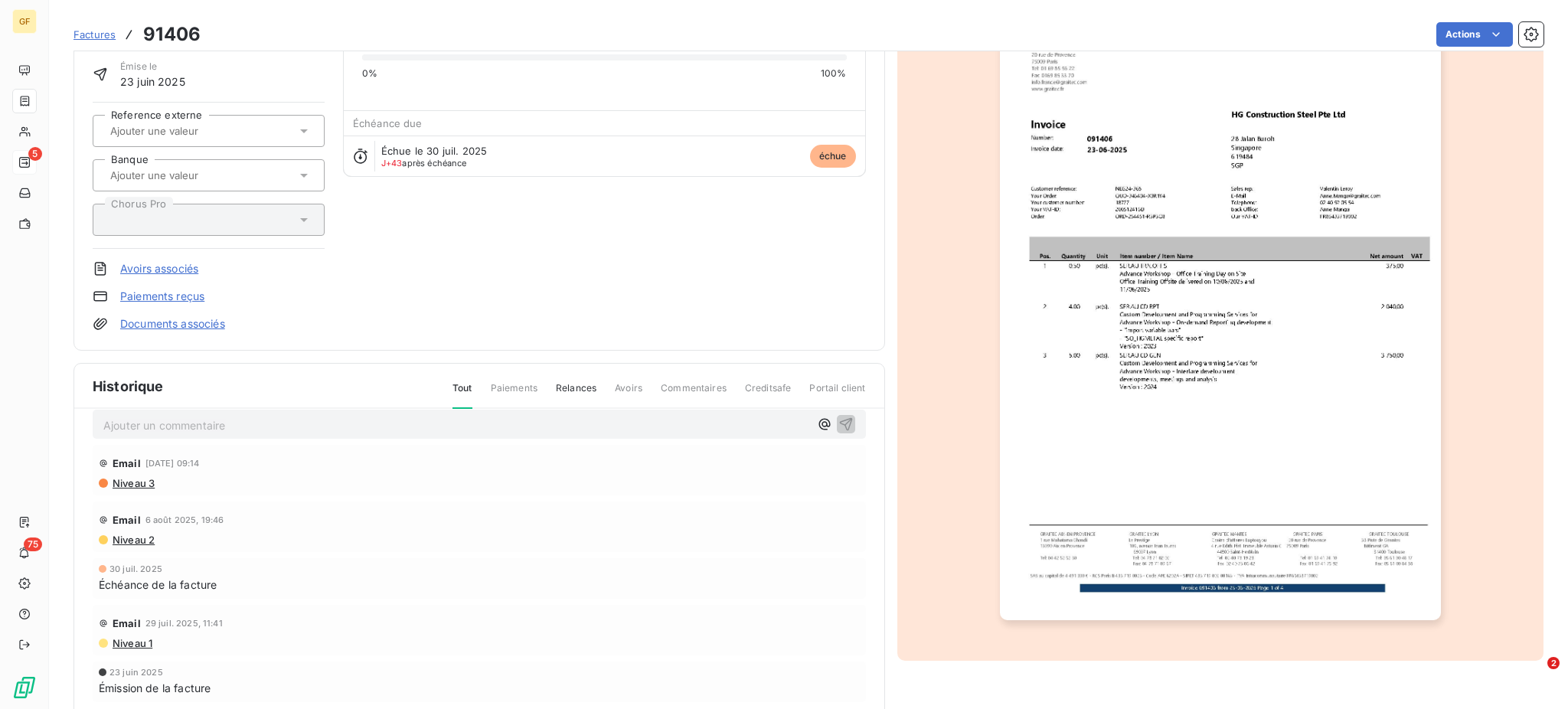
click at [100, 33] on span "Factures" at bounding box center [95, 34] width 42 height 12
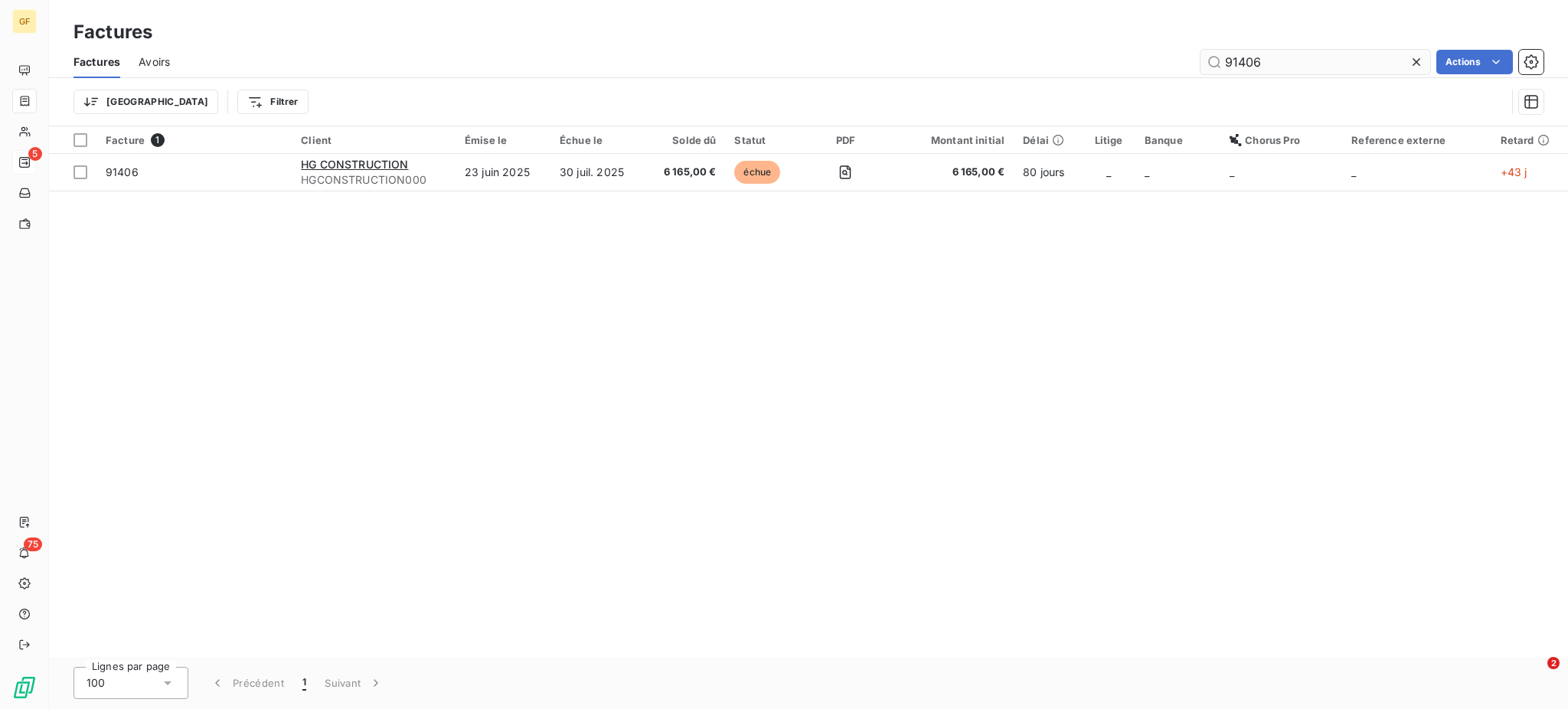
drag, startPoint x: 1231, startPoint y: 59, endPoint x: 1267, endPoint y: 59, distance: 36.0
click at [1267, 59] on input "91406" at bounding box center [1315, 62] width 230 height 25
type input "92187"
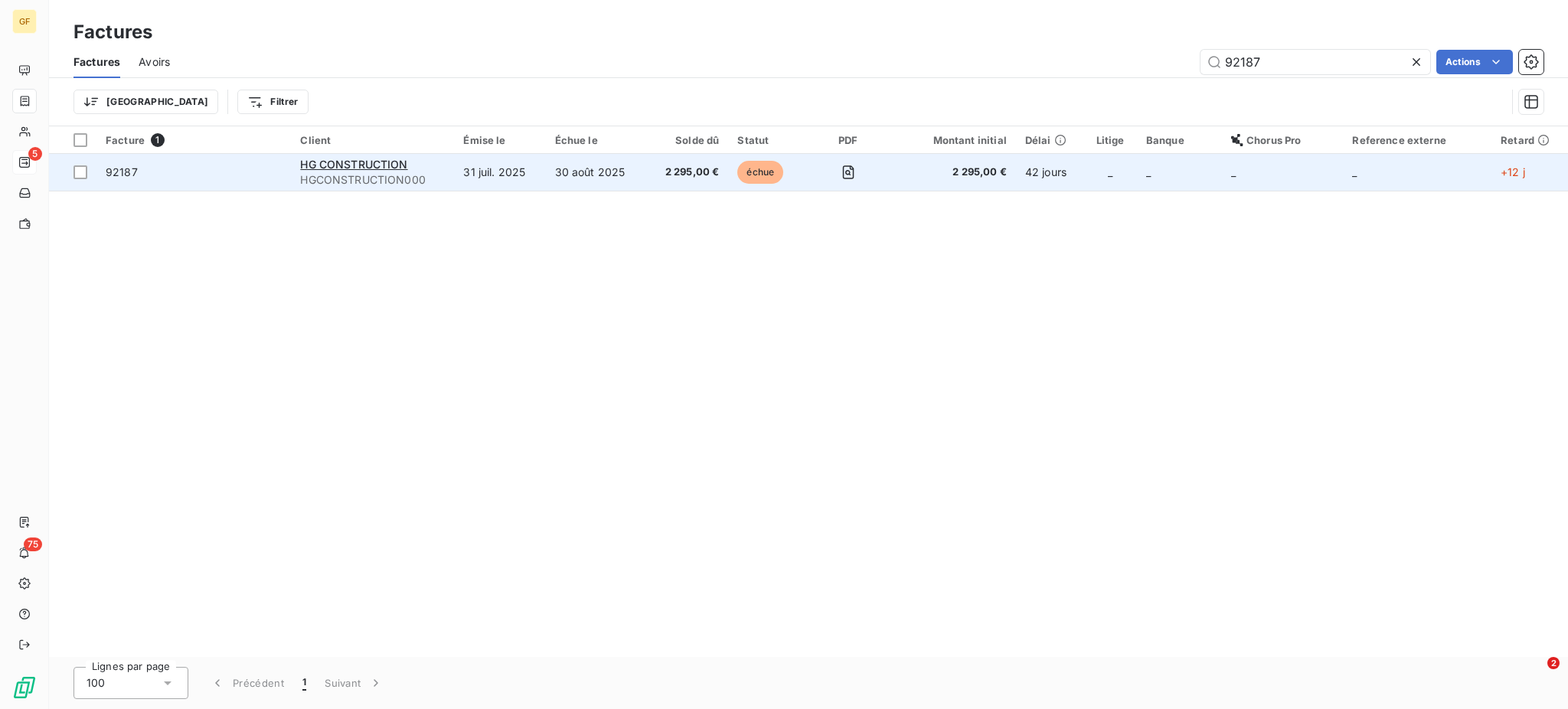
click at [548, 165] on td "30 août 2025" at bounding box center [597, 172] width 101 height 37
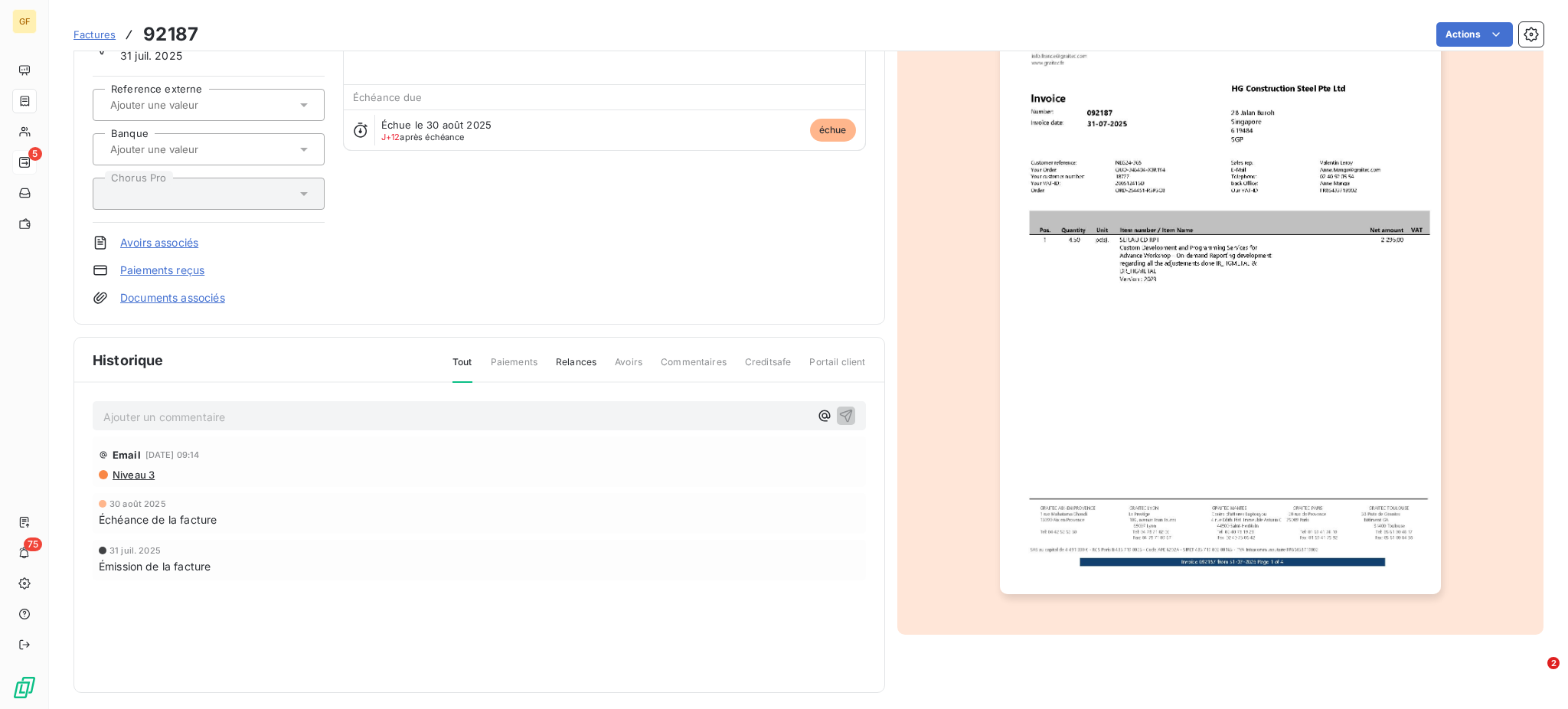
scroll to position [138, 0]
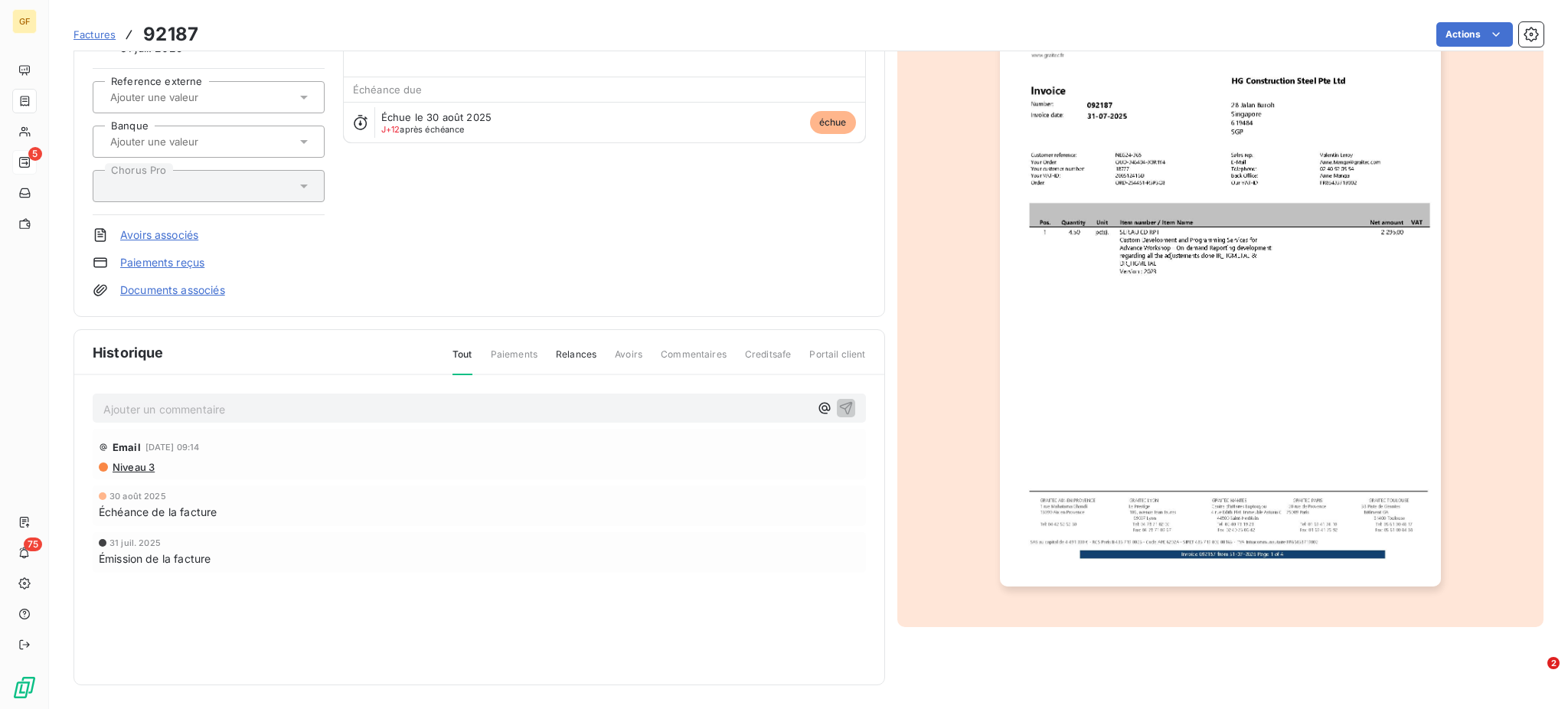
click at [133, 467] on span "Niveau 3" at bounding box center [133, 467] width 44 height 12
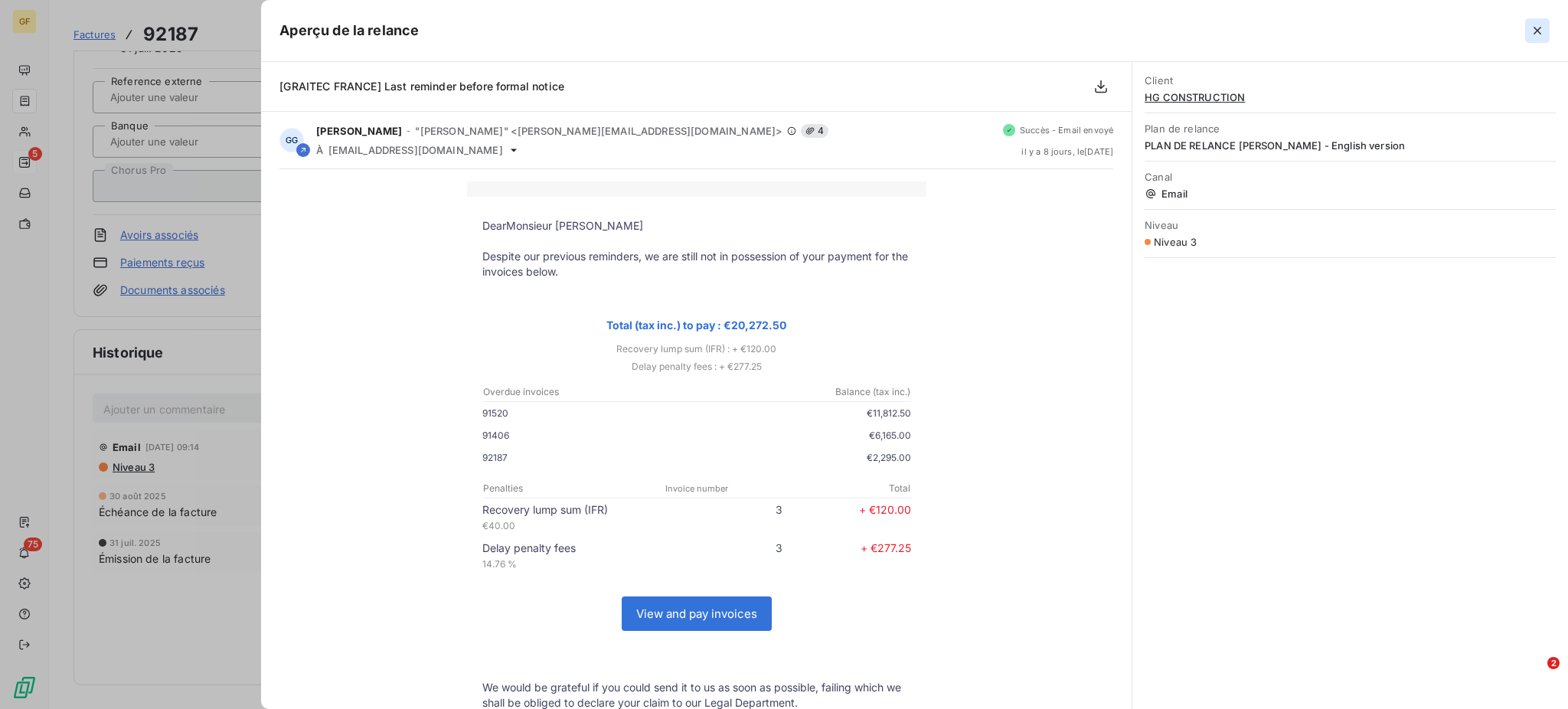
click at [1539, 29] on icon "button" at bounding box center [1538, 30] width 8 height 8
